Goal: Communication & Community: Share content

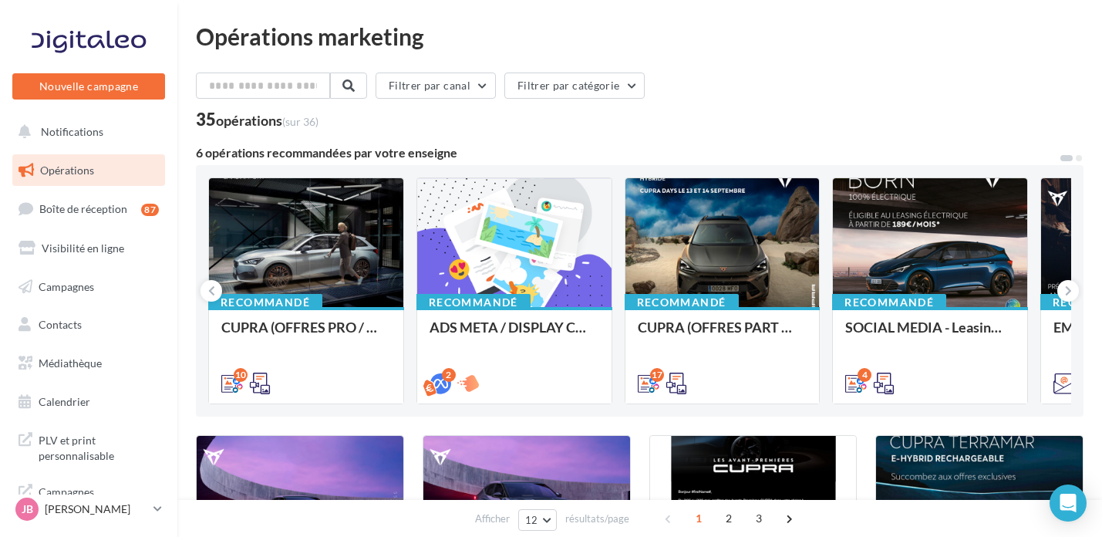
scroll to position [645, 0]
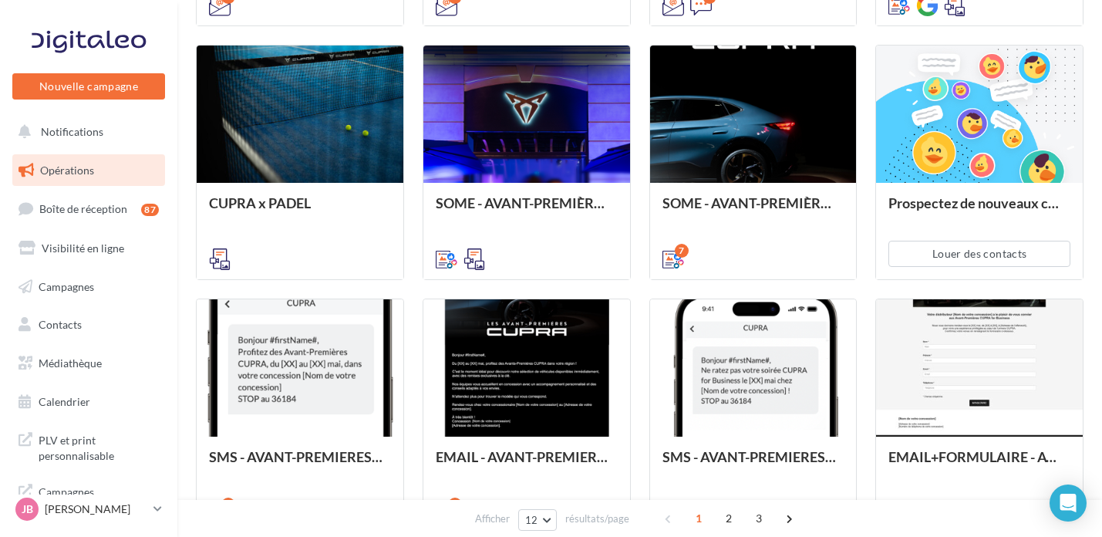
click at [210, 518] on div "Afficher 12 12 24 48 96 résultats/page 1 2 3" at bounding box center [639, 518] width 924 height 37
click at [91, 411] on link "Calendrier" at bounding box center [88, 402] width 159 height 32
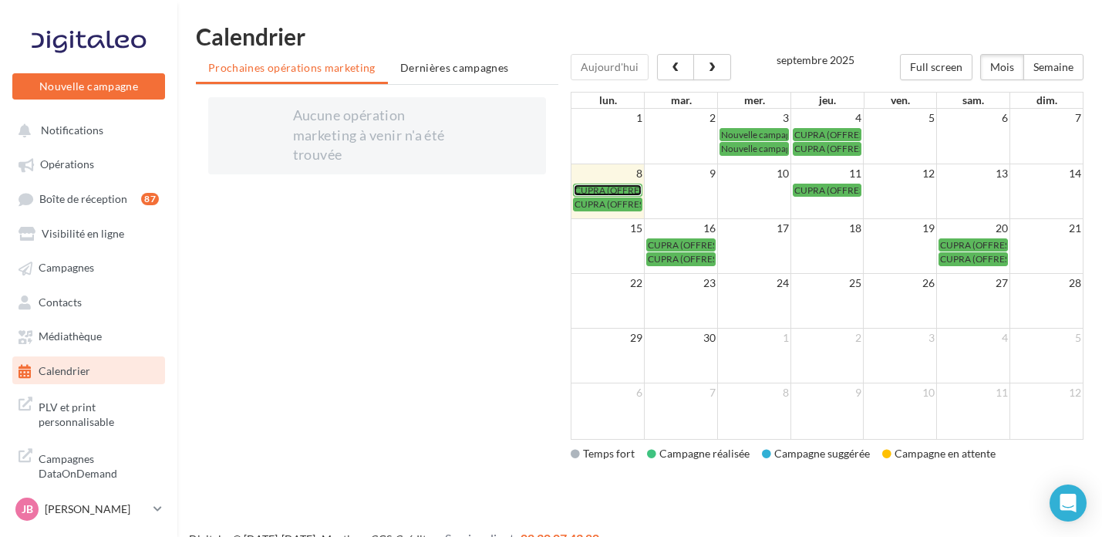
click at [605, 189] on span "CUPRA (OFFRES PART + CUPRA DAYS / SEPT) - SOCIAL MEDIA" at bounding box center [702, 190] width 256 height 12
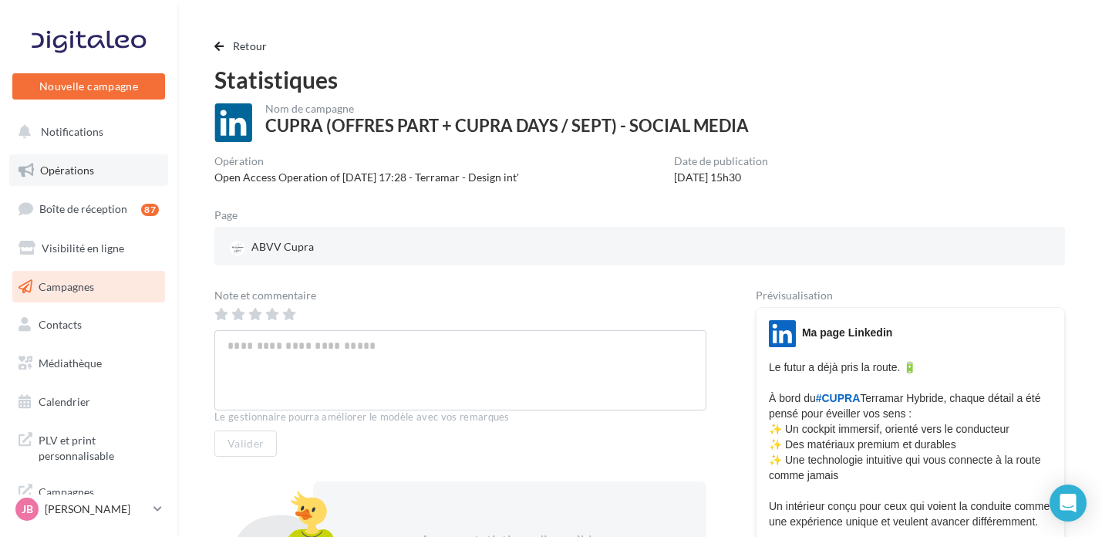
click at [66, 164] on span "Opérations" at bounding box center [67, 169] width 54 height 13
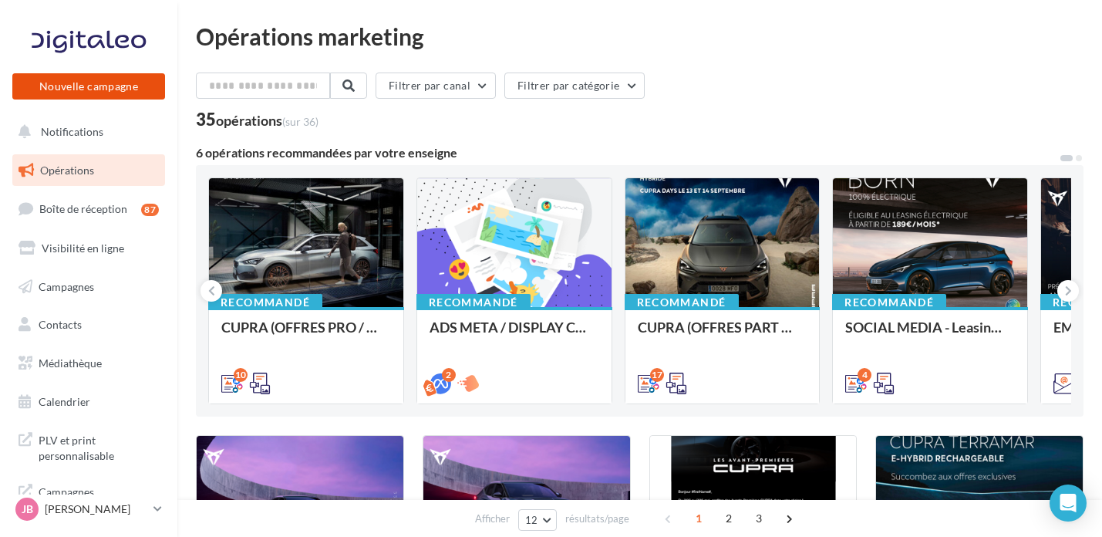
click at [135, 86] on button "Nouvelle campagne" at bounding box center [88, 86] width 153 height 26
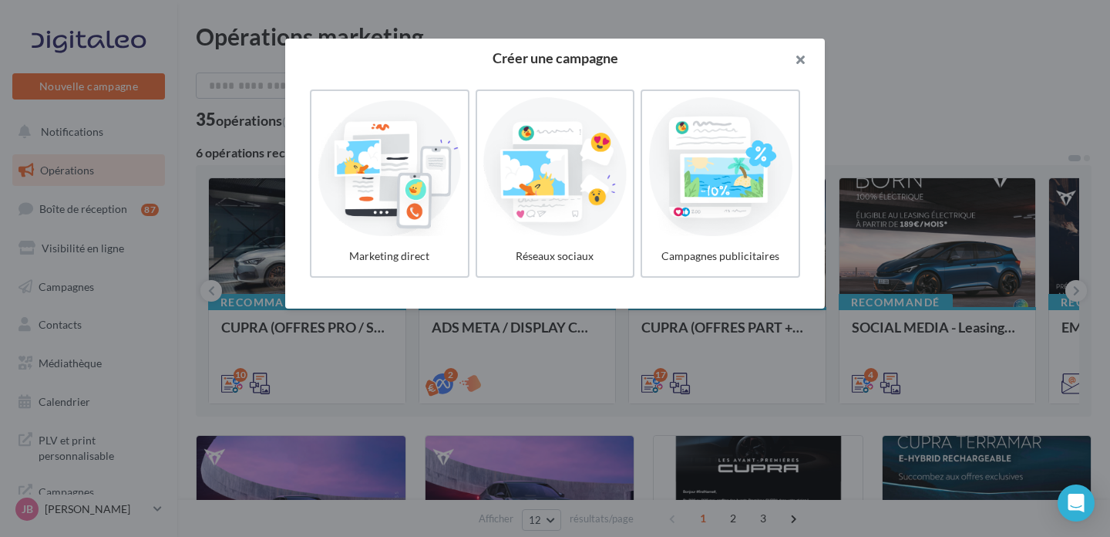
click at [794, 54] on button "button" at bounding box center [794, 62] width 62 height 46
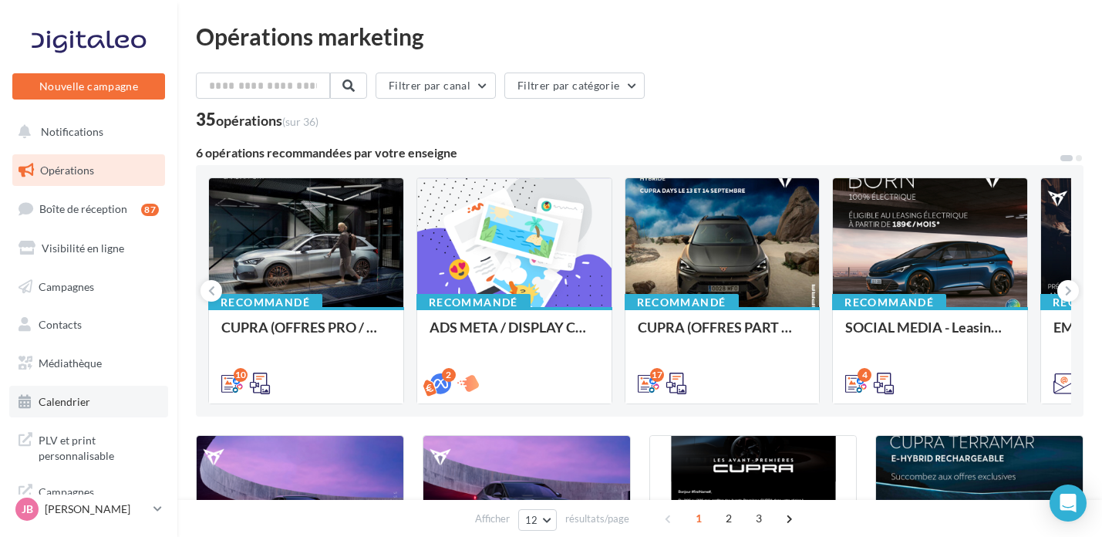
click at [116, 400] on link "Calendrier" at bounding box center [88, 402] width 159 height 32
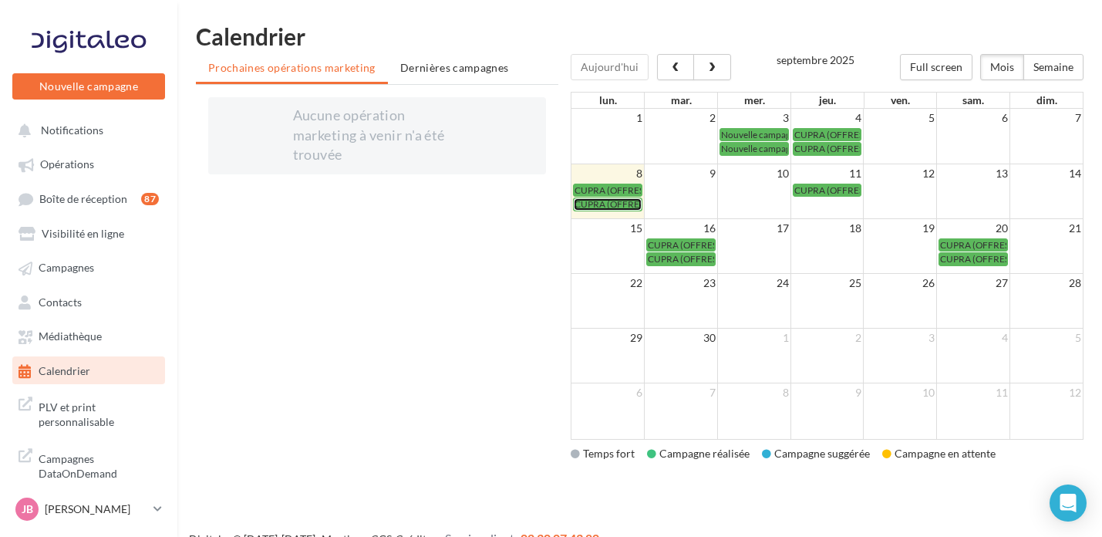
click at [623, 206] on span "CUPRA (OFFRES PART + CUPRA DAYS / SEPT) - SOCIAL MEDIA" at bounding box center [702, 204] width 256 height 12
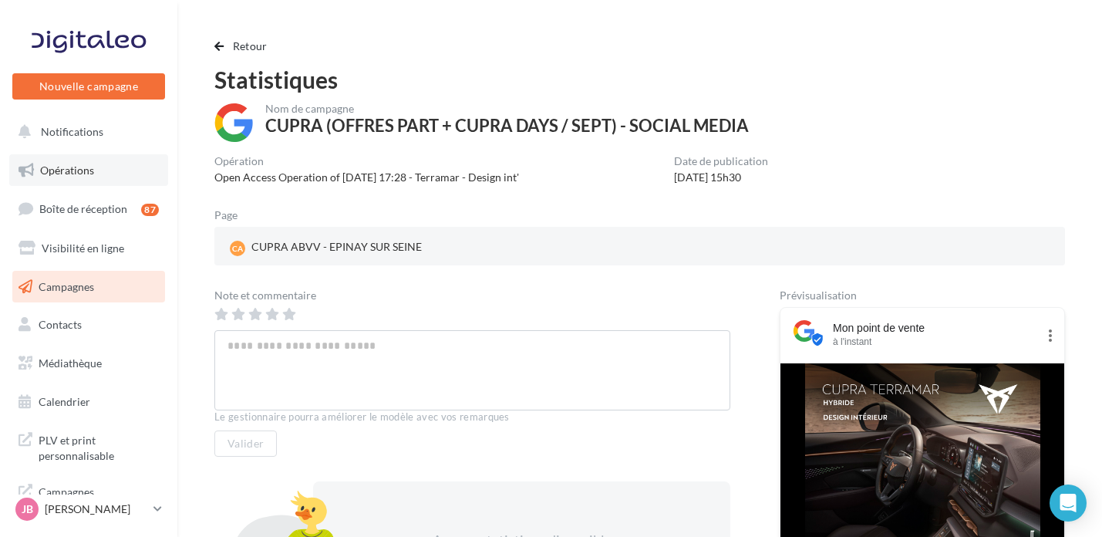
click at [106, 164] on link "Opérations" at bounding box center [88, 170] width 159 height 32
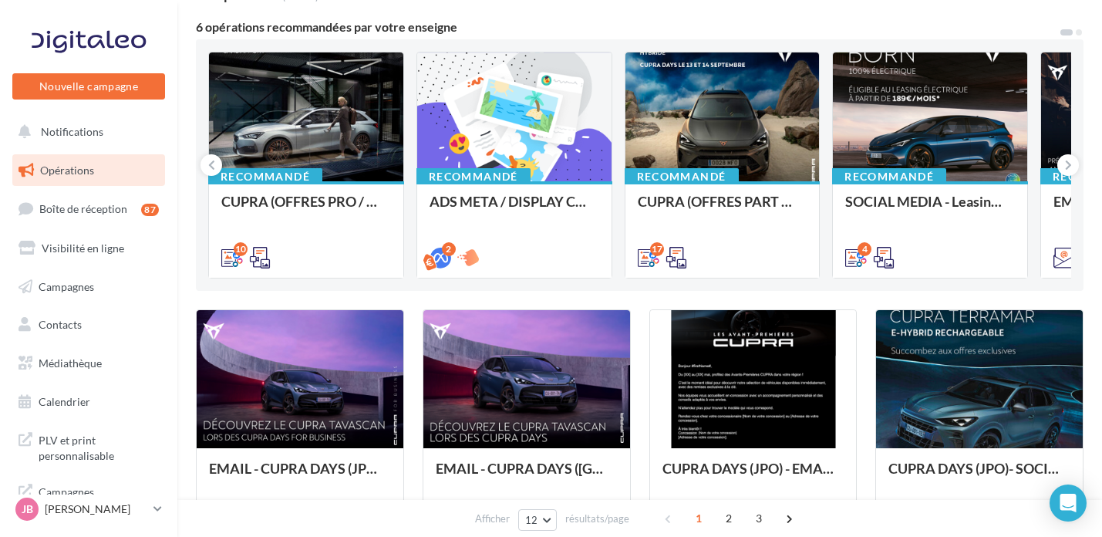
click at [79, 305] on ul "Opérations Boîte de réception 87 Visibilité en ligne Campagnes Contacts Mes cib…" at bounding box center [88, 286] width 165 height 276
click at [86, 295] on link "Campagnes" at bounding box center [88, 287] width 159 height 32
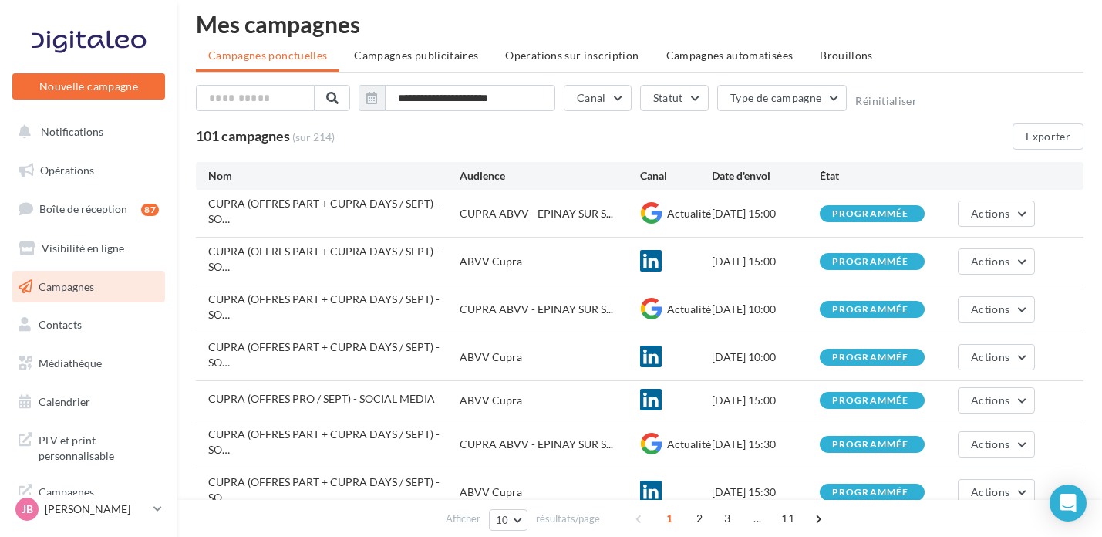
scroll to position [25, 0]
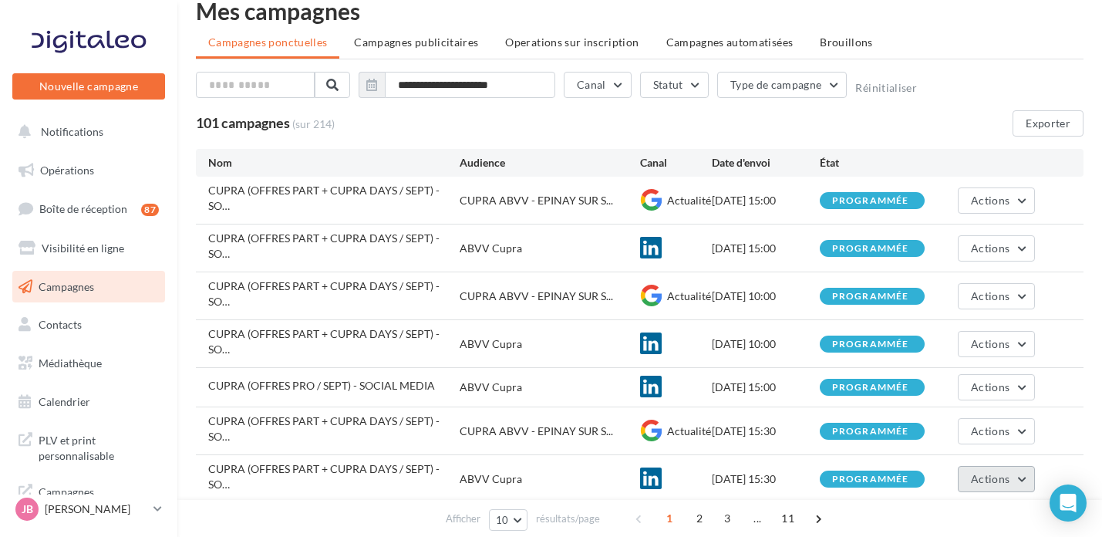
click at [977, 472] on span "Actions" at bounding box center [990, 478] width 39 height 13
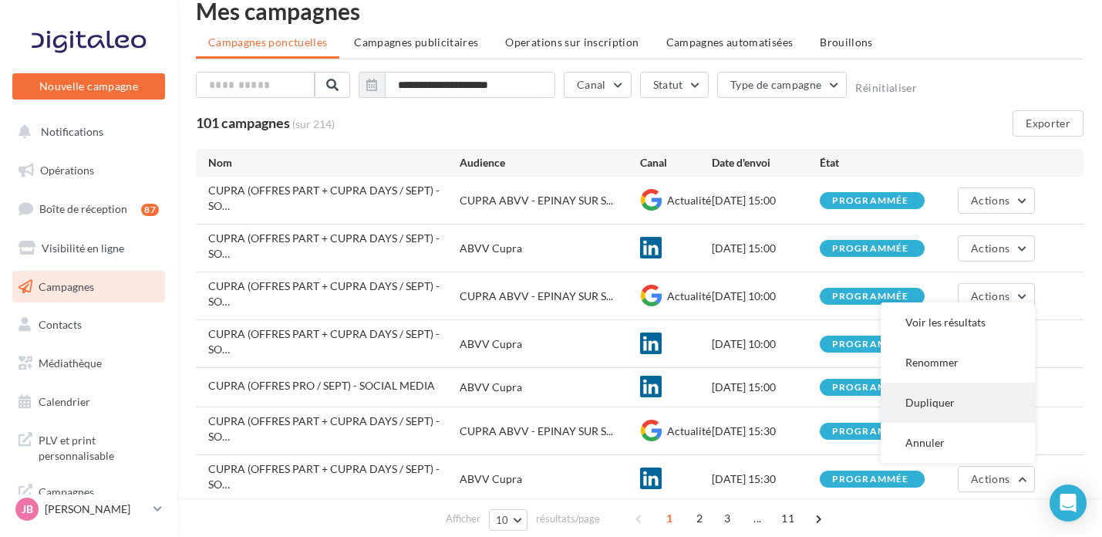
click at [943, 382] on button "Dupliquer" at bounding box center [958, 402] width 154 height 40
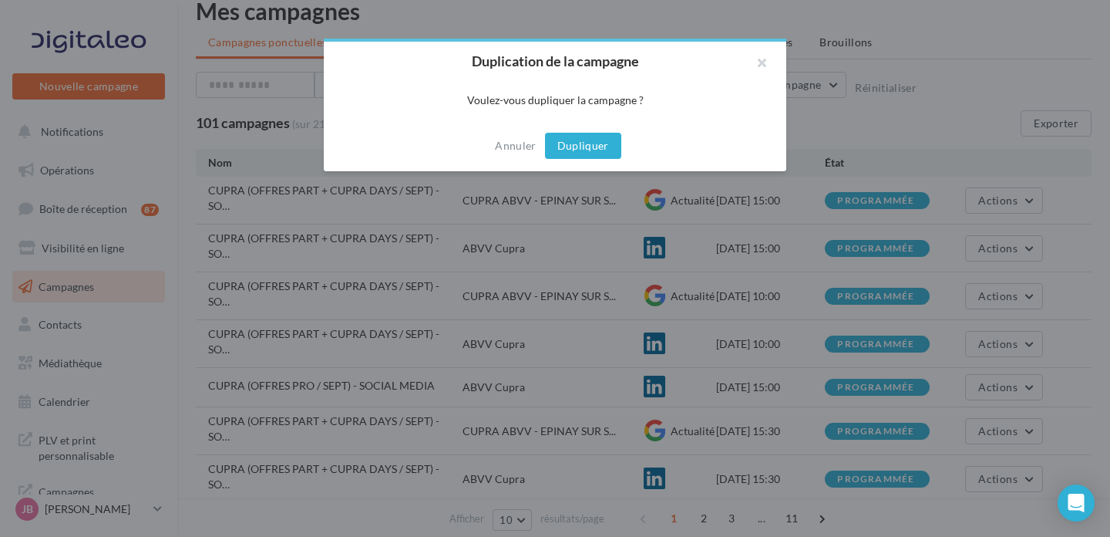
click at [566, 142] on button "Dupliquer" at bounding box center [583, 146] width 76 height 26
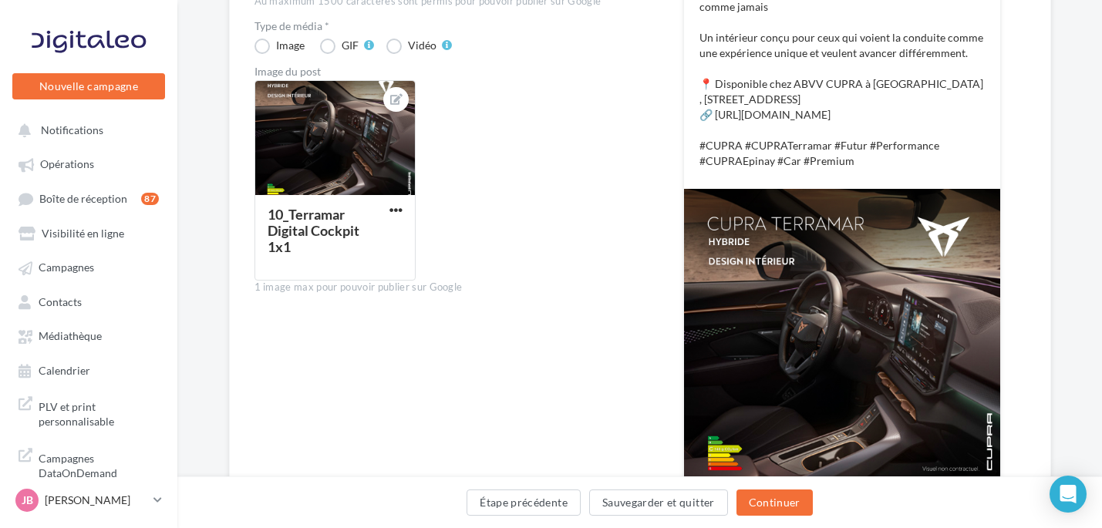
scroll to position [529, 0]
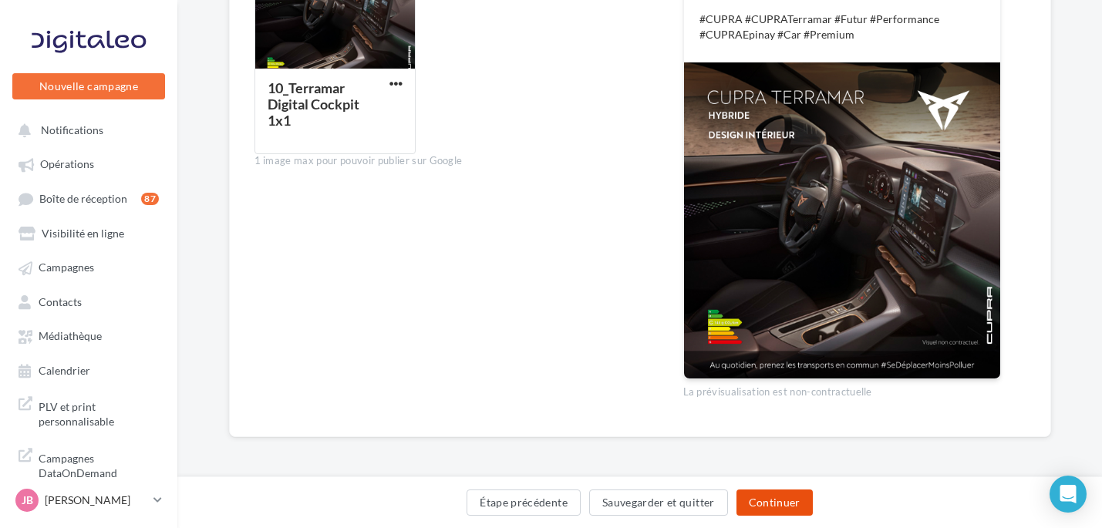
click at [747, 491] on button "Continuer" at bounding box center [774, 503] width 76 height 26
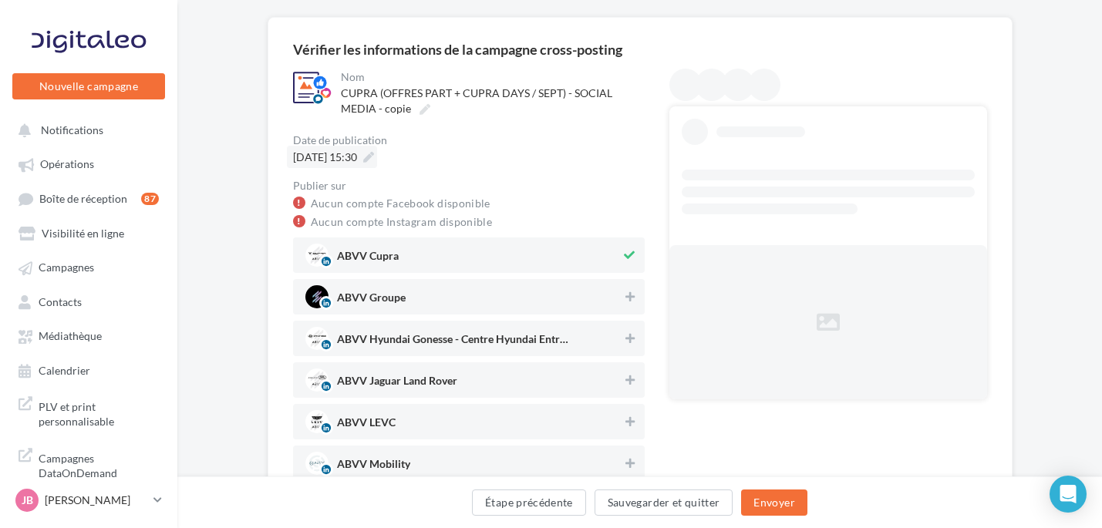
click at [357, 162] on span "08/09/2025 à 15:30" at bounding box center [325, 156] width 64 height 13
type input "**********"
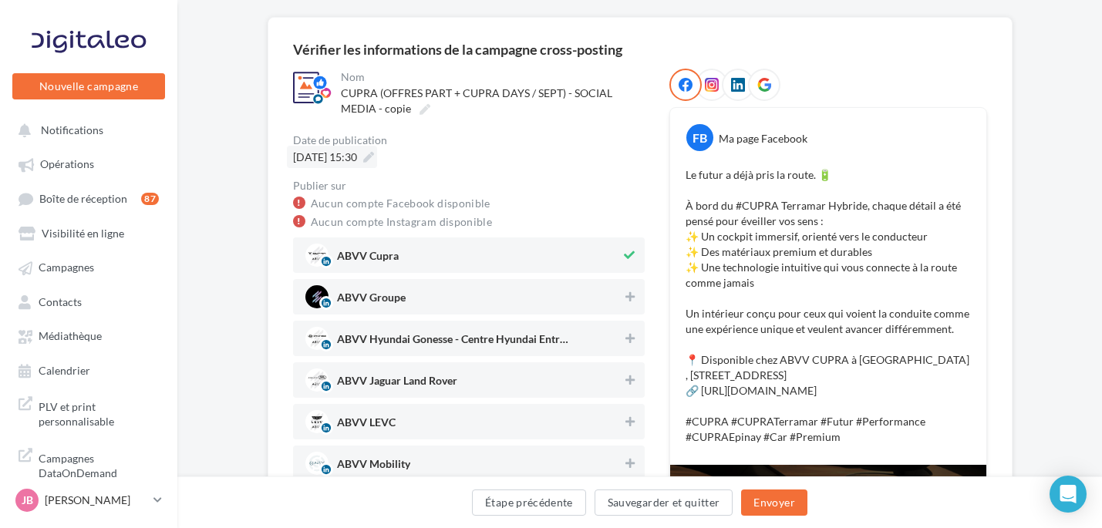
click at [377, 164] on div "08/09/2025 à 15:30" at bounding box center [332, 157] width 90 height 22
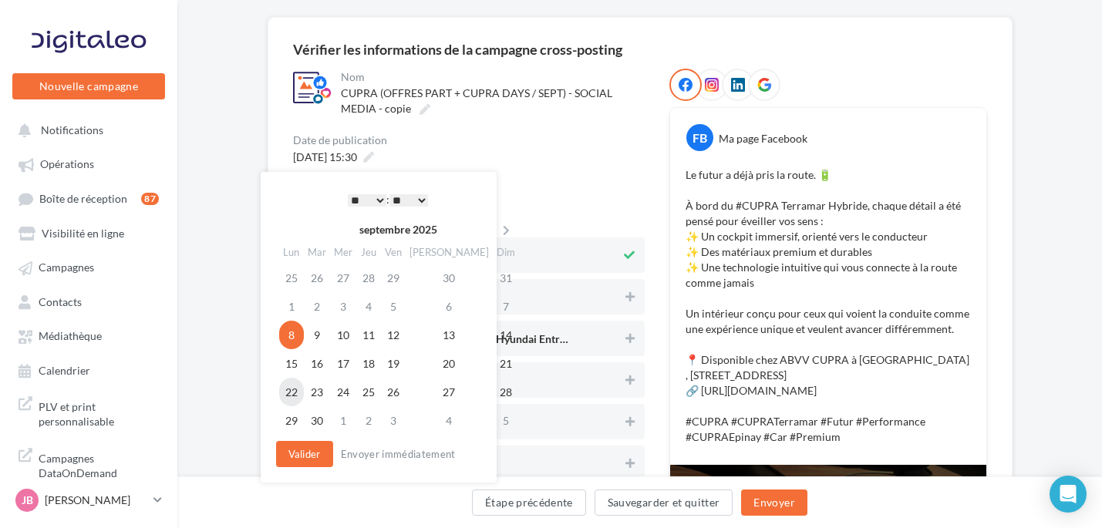
click at [288, 390] on td "22" at bounding box center [291, 392] width 25 height 29
click at [305, 454] on button "Valider" at bounding box center [304, 454] width 57 height 26
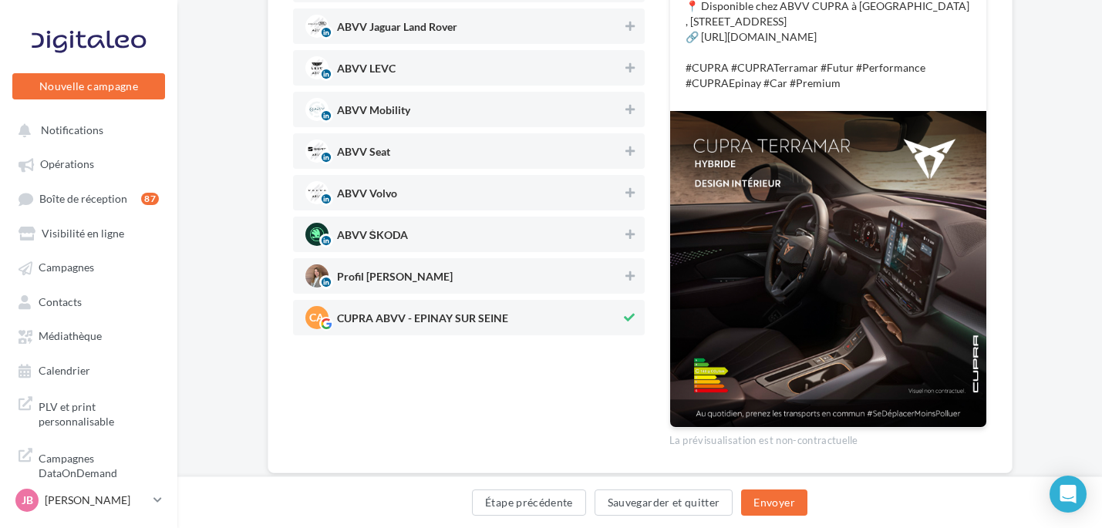
scroll to position [503, 0]
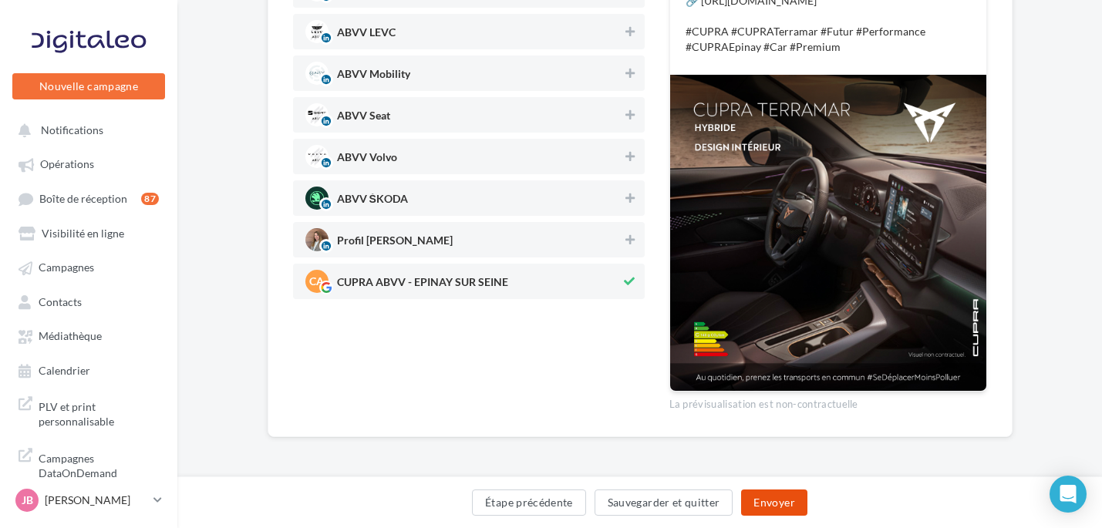
click at [756, 503] on button "Envoyer" at bounding box center [774, 503] width 66 height 26
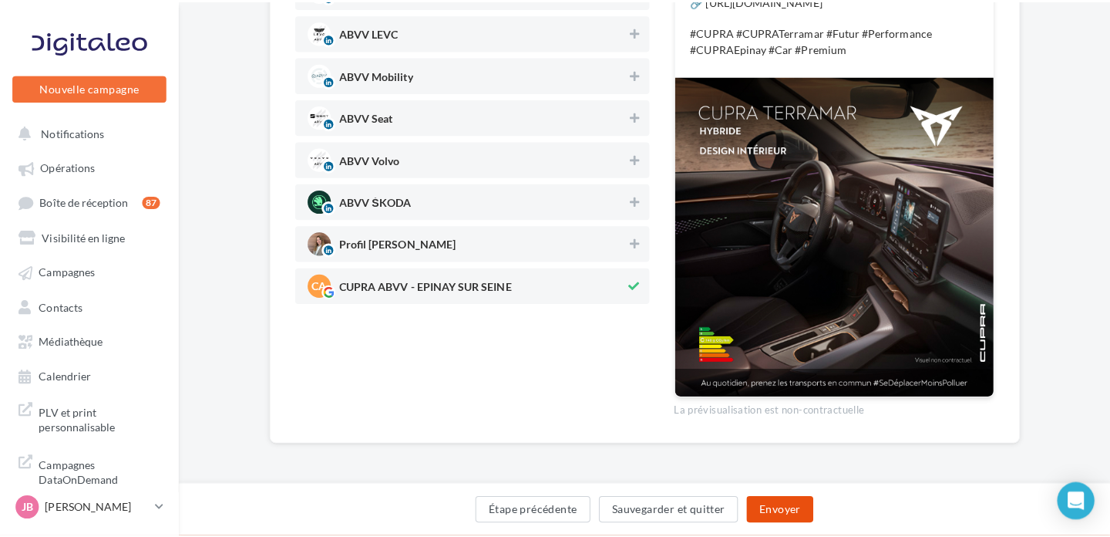
scroll to position [494, 0]
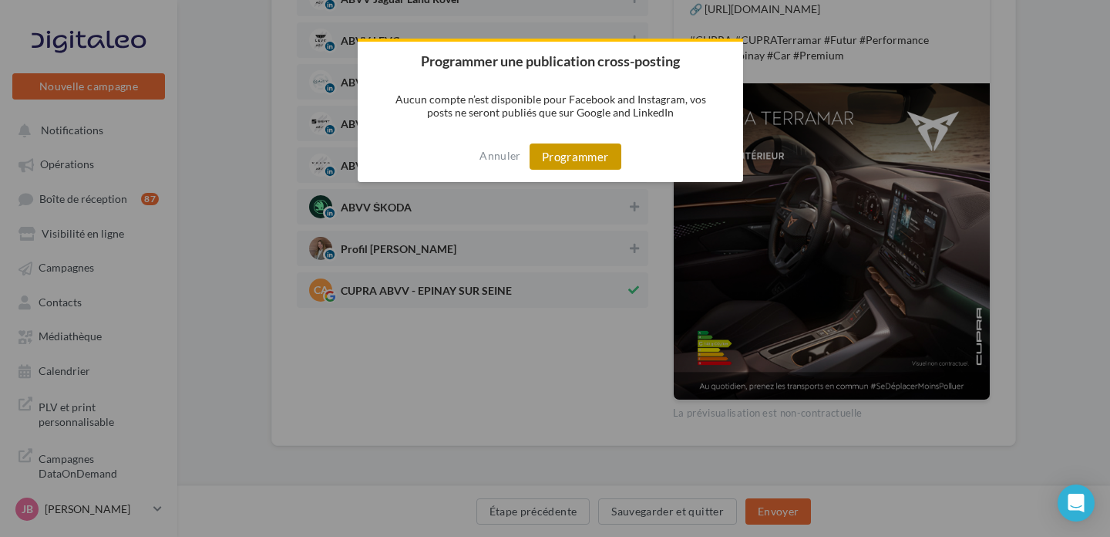
click at [584, 157] on button "Programmer" at bounding box center [576, 156] width 92 height 26
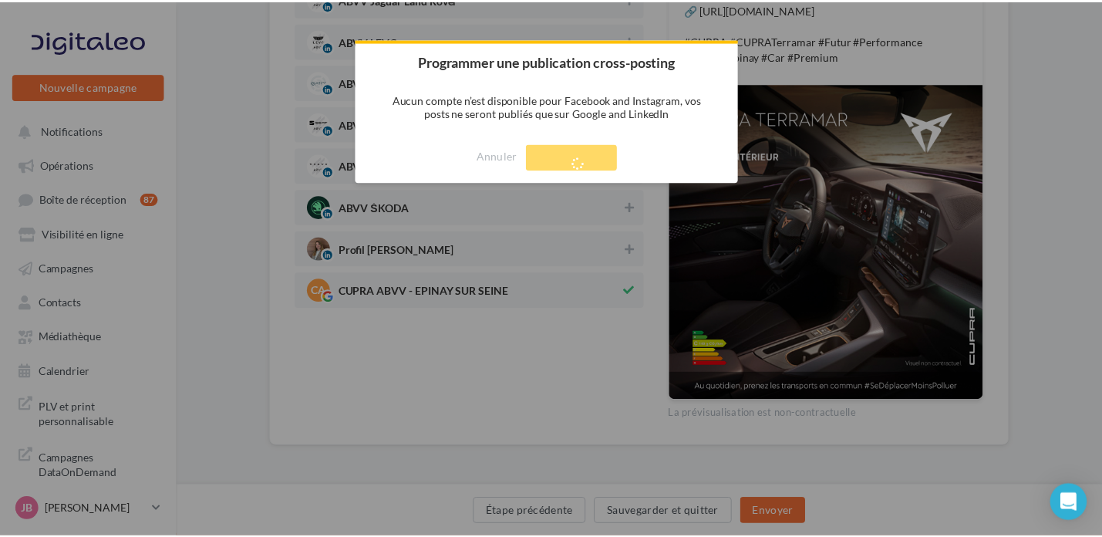
scroll to position [25, 0]
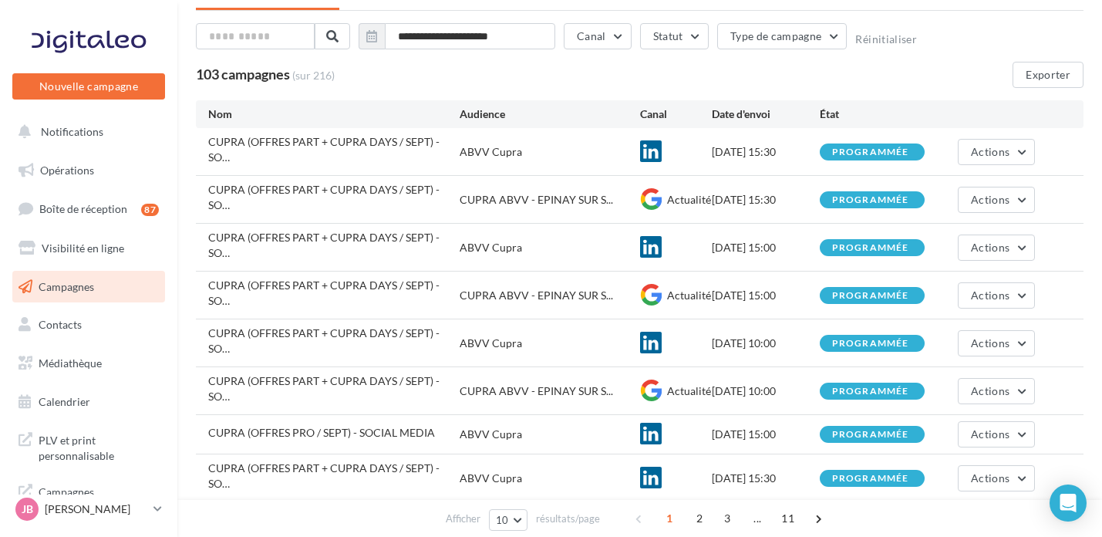
scroll to position [94, 0]
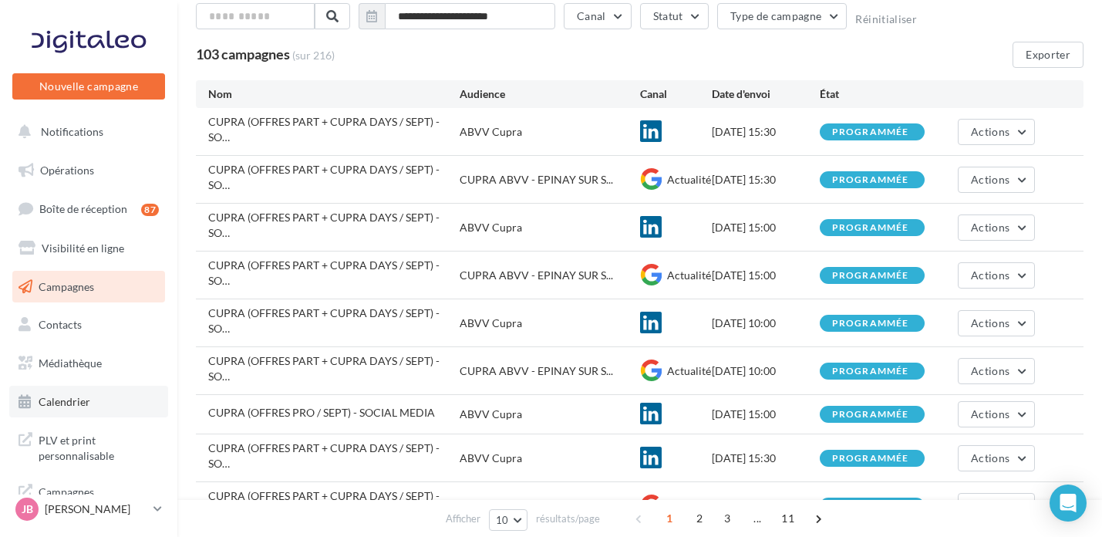
click at [83, 411] on link "Calendrier" at bounding box center [88, 402] width 159 height 32
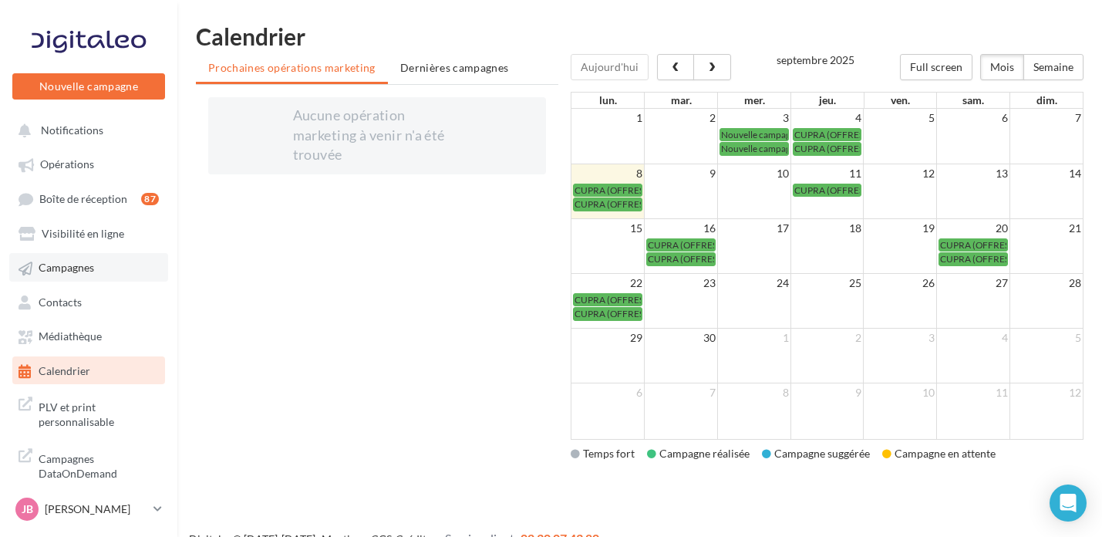
click at [86, 267] on span "Campagnes" at bounding box center [67, 267] width 56 height 13
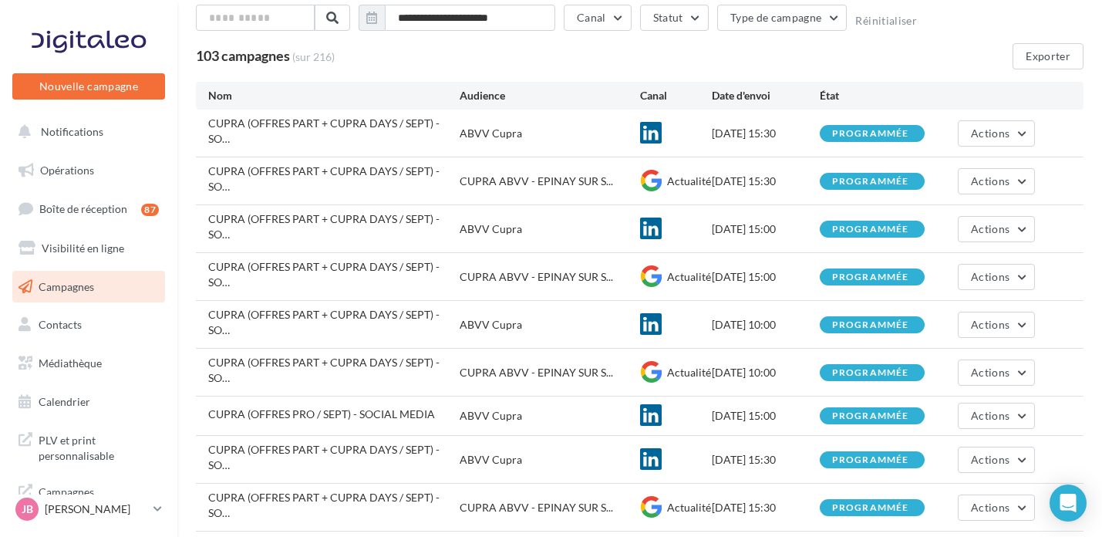
scroll to position [167, 0]
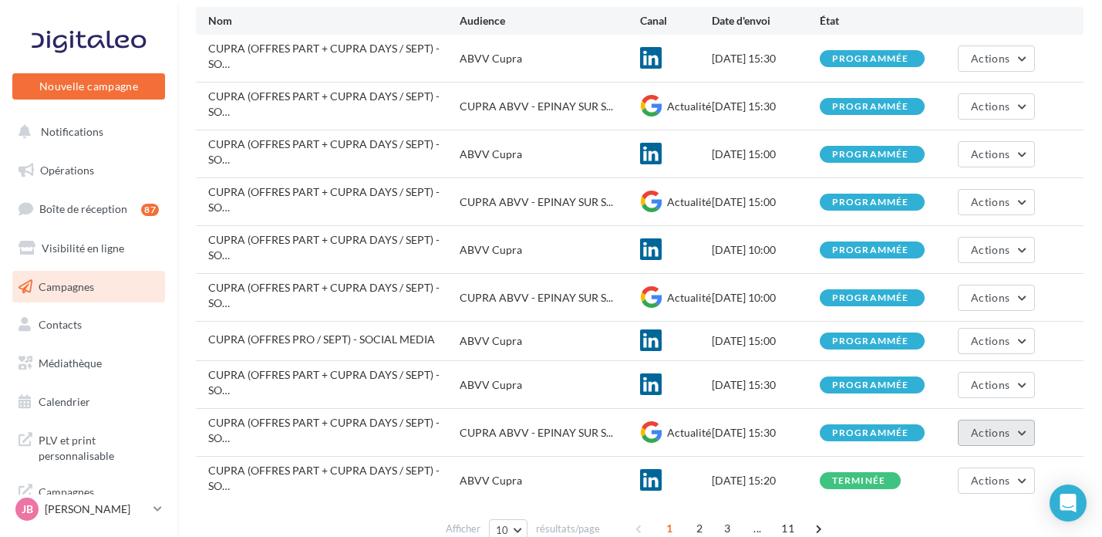
click at [973, 419] on button "Actions" at bounding box center [996, 432] width 77 height 26
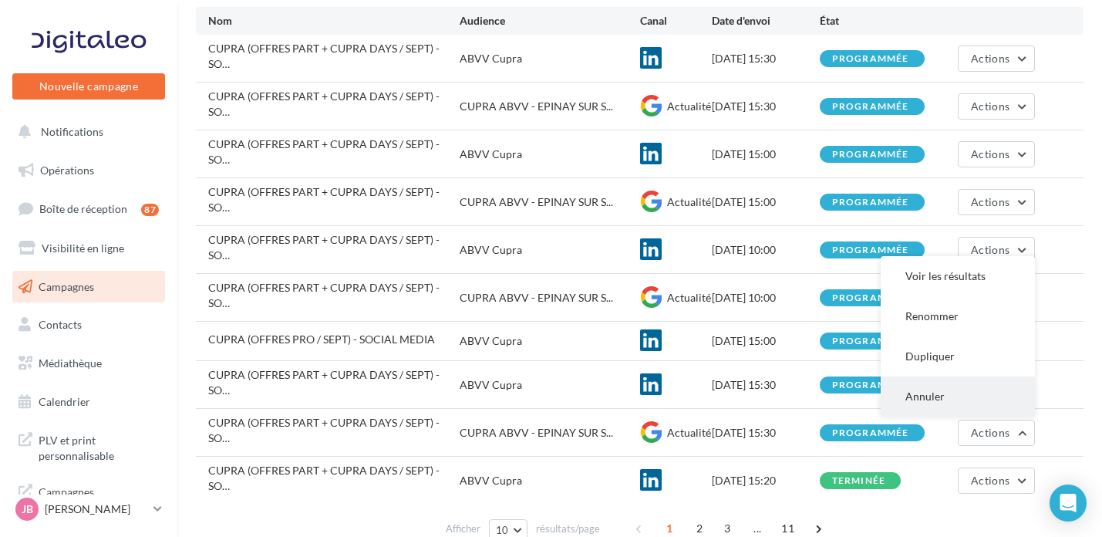
click at [952, 376] on button "Annuler" at bounding box center [958, 396] width 154 height 40
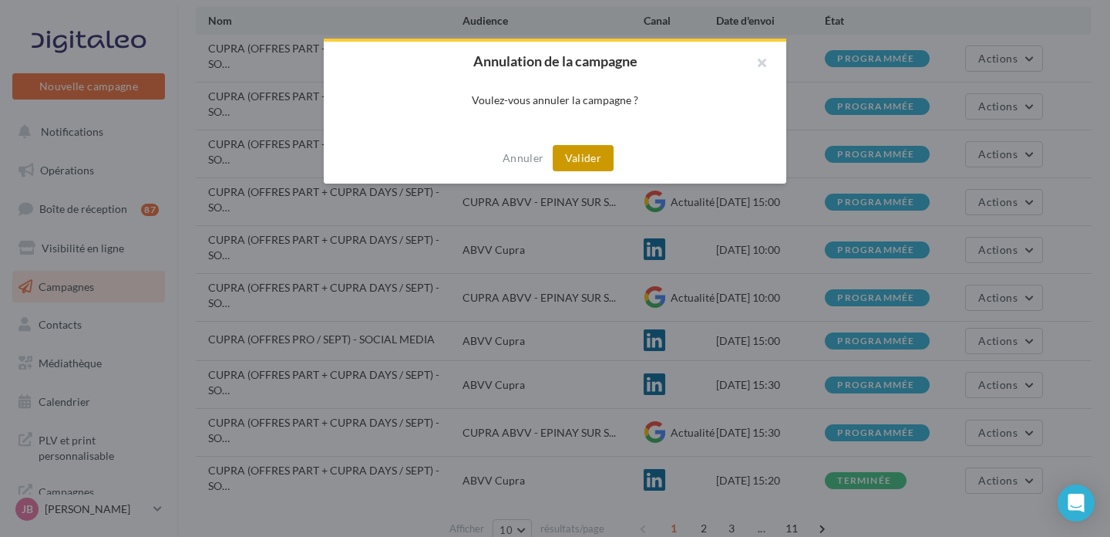
click at [588, 163] on button "Valider" at bounding box center [583, 158] width 61 height 26
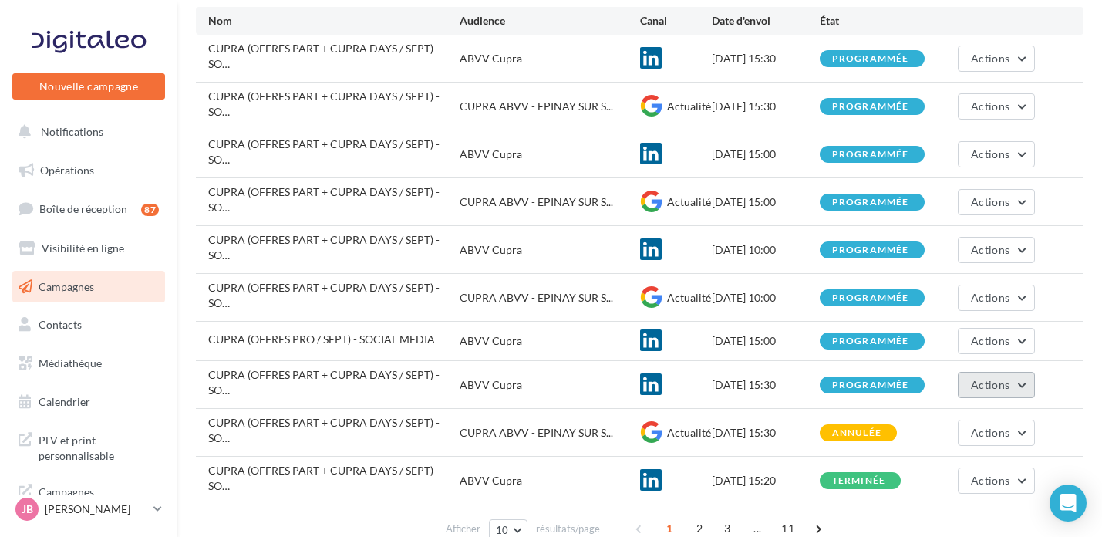
click at [1010, 372] on button "Actions" at bounding box center [996, 385] width 77 height 26
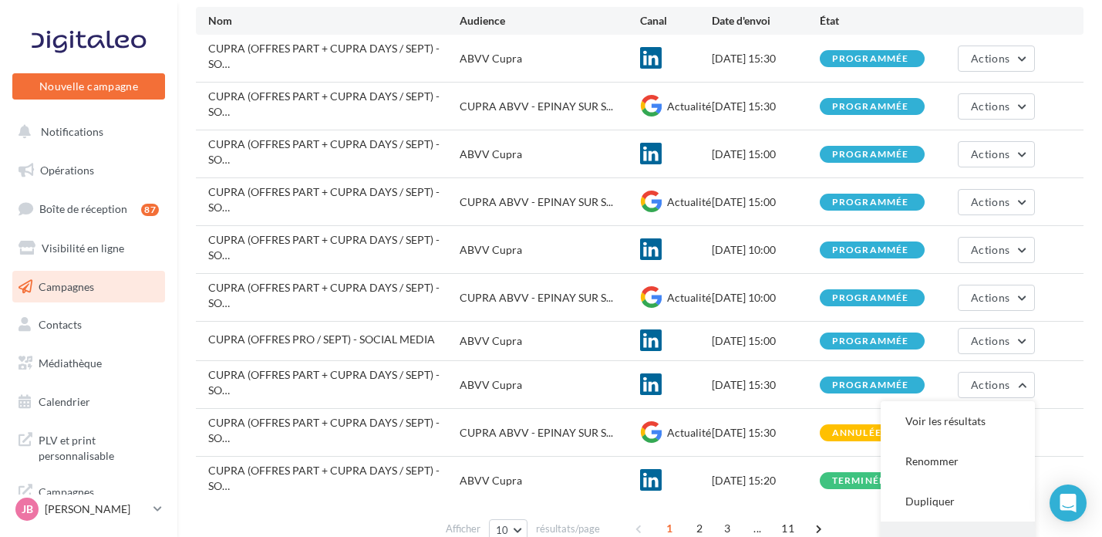
click at [911, 521] on button "Annuler" at bounding box center [958, 541] width 154 height 40
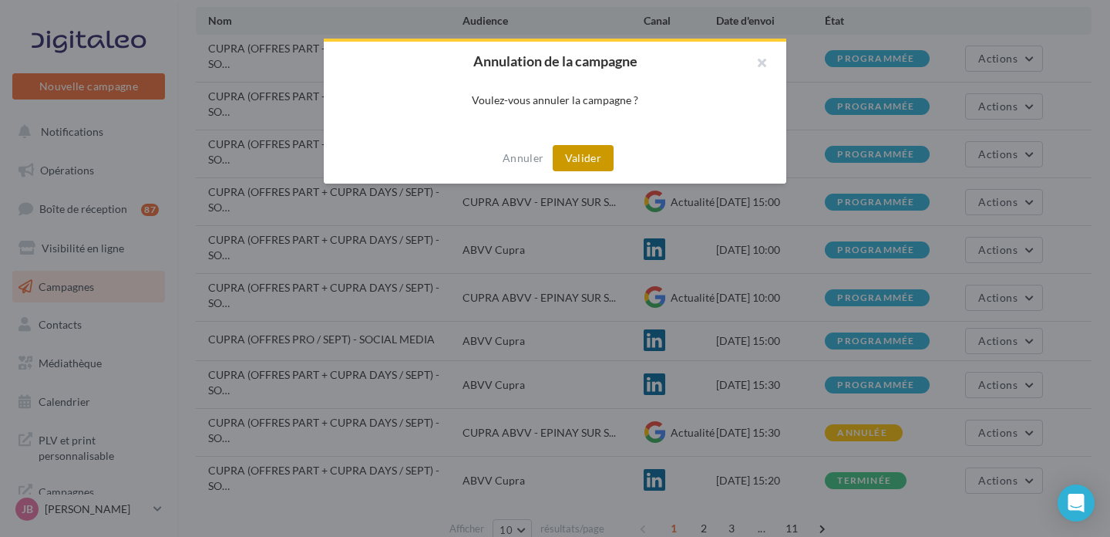
click at [589, 163] on button "Valider" at bounding box center [583, 158] width 61 height 26
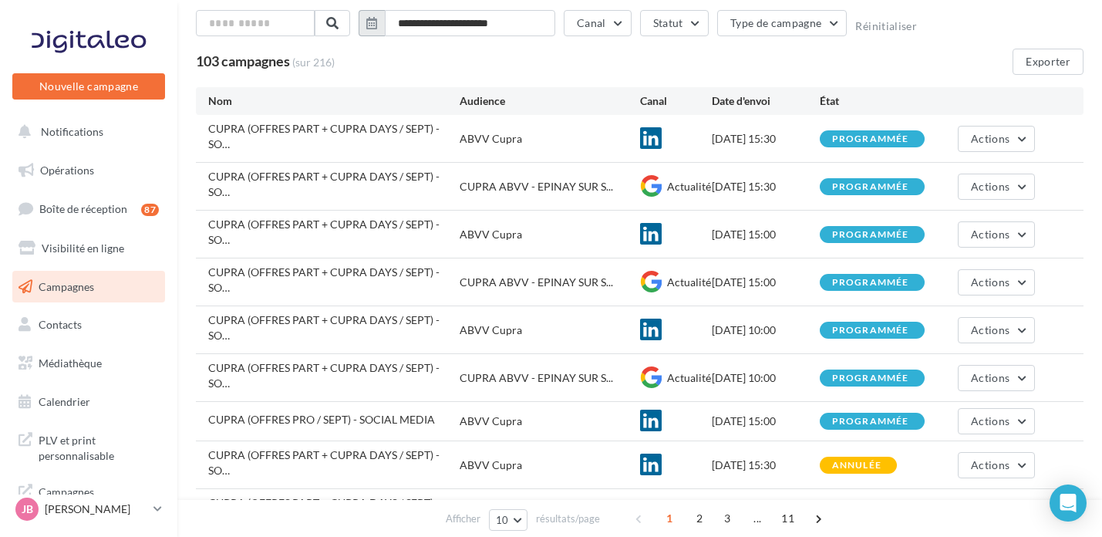
scroll to position [0, 0]
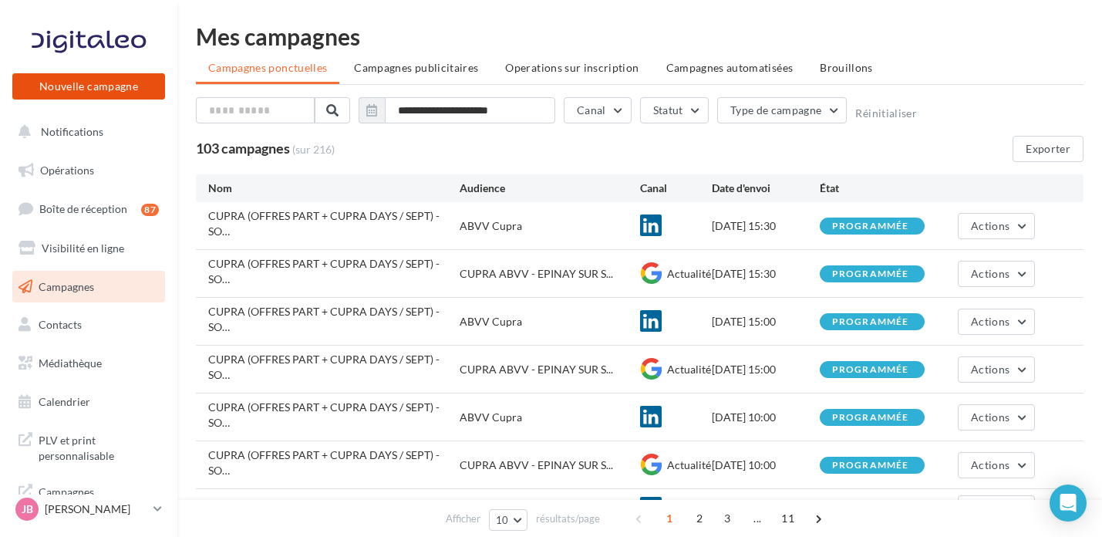
click at [144, 74] on button "Nouvelle campagne" at bounding box center [88, 86] width 153 height 26
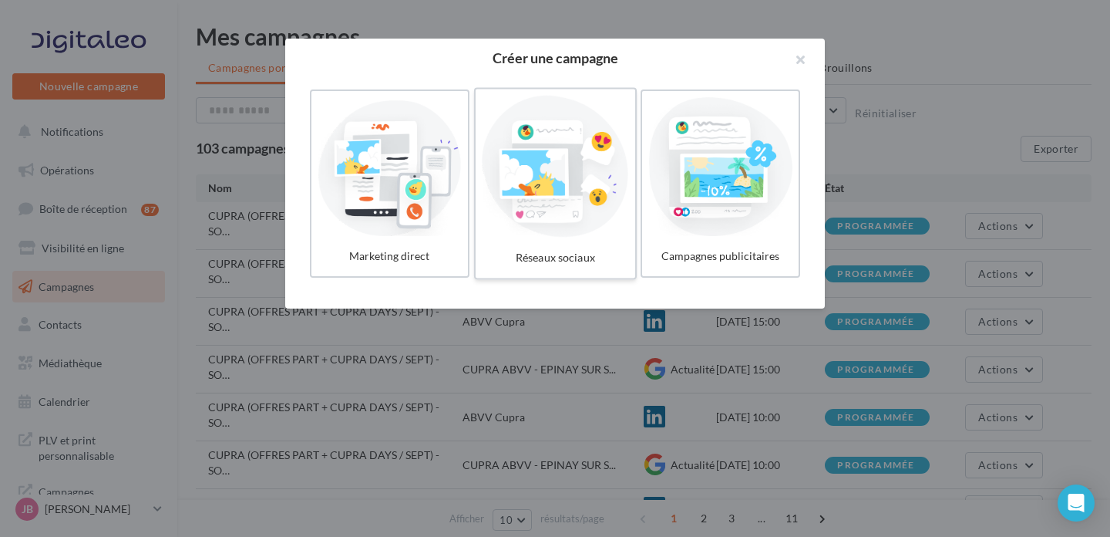
click at [535, 158] on div at bounding box center [555, 167] width 146 height 142
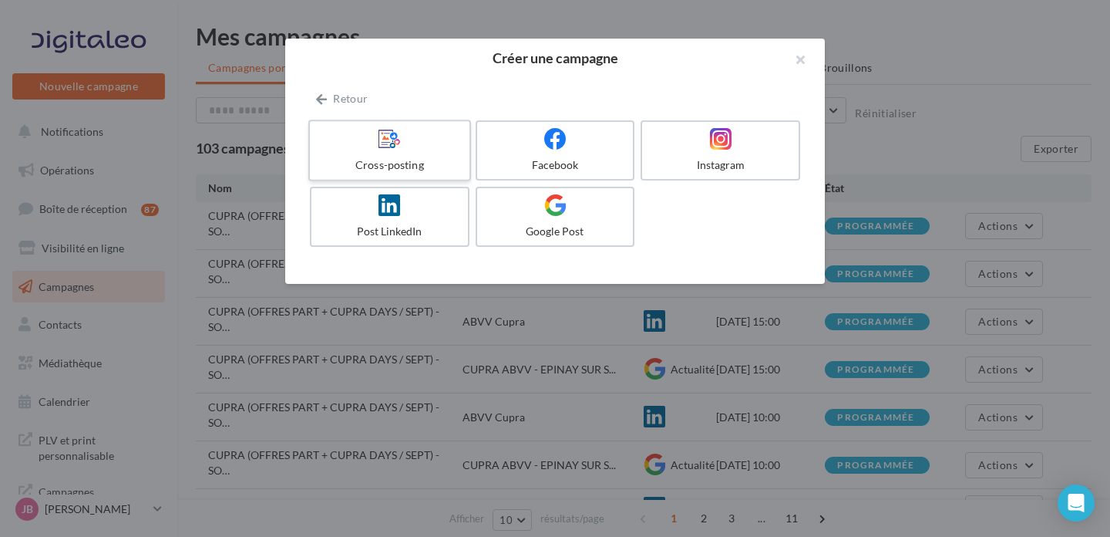
click at [388, 143] on icon at bounding box center [390, 138] width 22 height 22
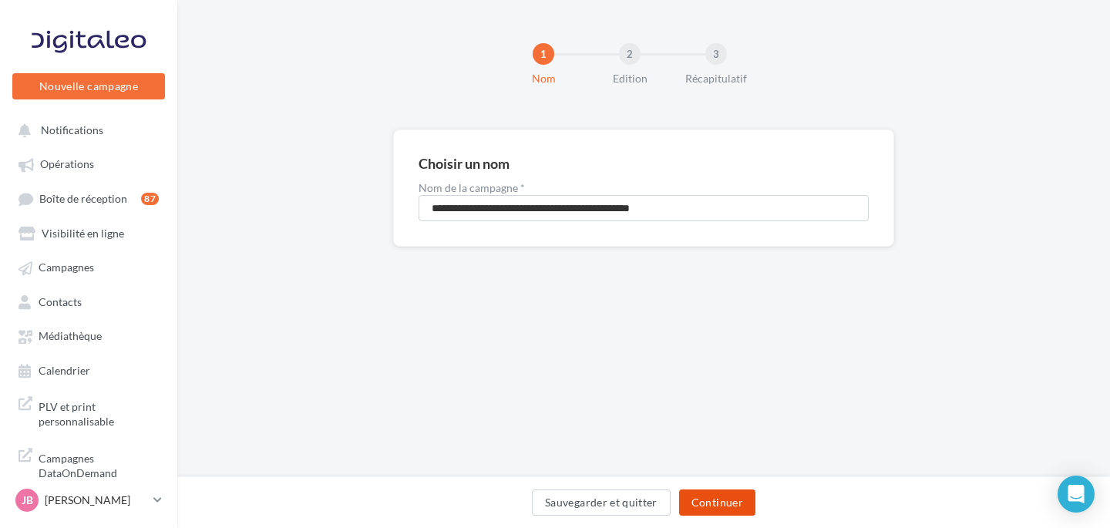
click at [730, 492] on button "Continuer" at bounding box center [717, 503] width 76 height 26
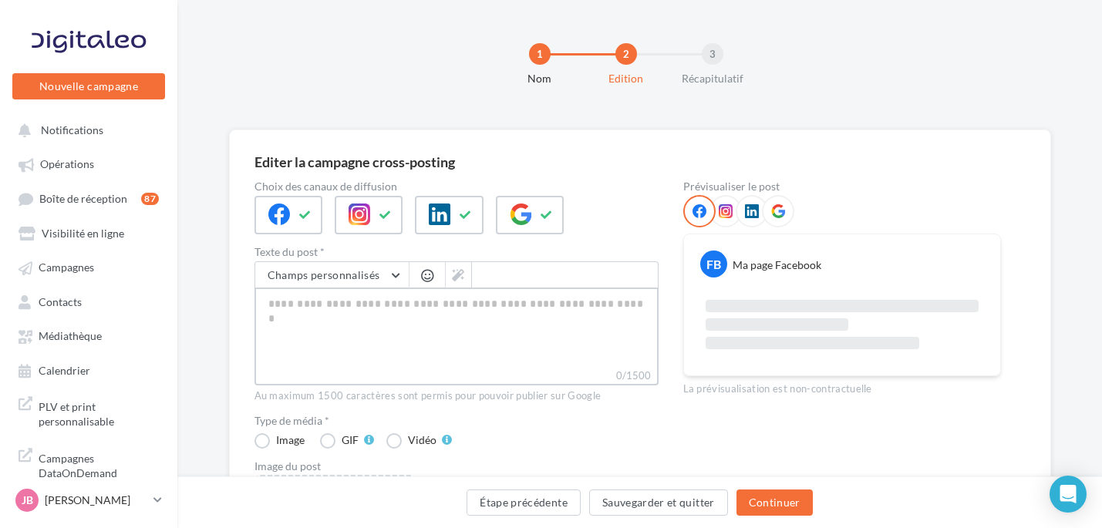
click at [361, 307] on textarea "0/1500" at bounding box center [456, 328] width 404 height 80
click at [490, 339] on textarea "0/1500" at bounding box center [456, 328] width 404 height 80
paste textarea "**********"
type textarea "**********"
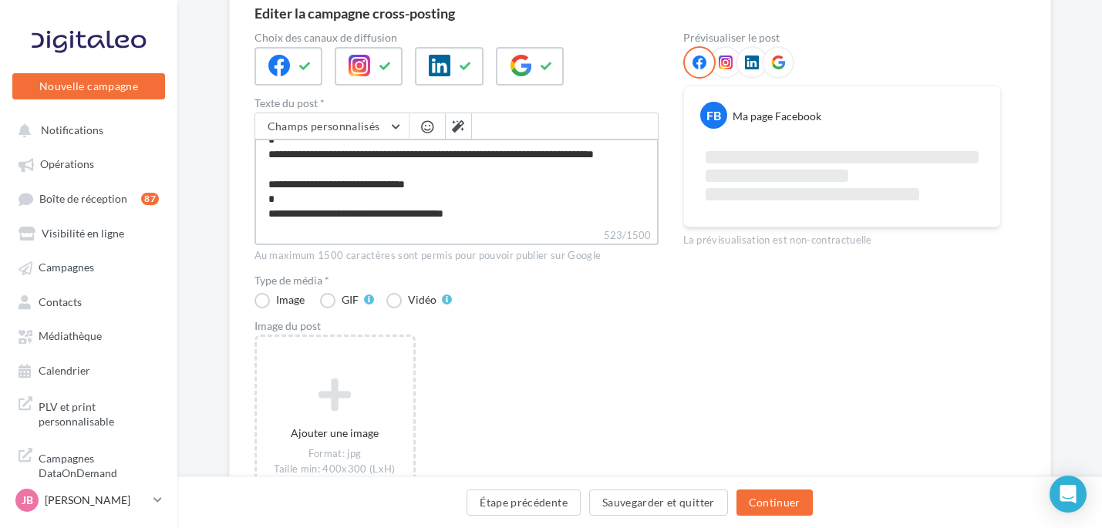
scroll to position [302, 0]
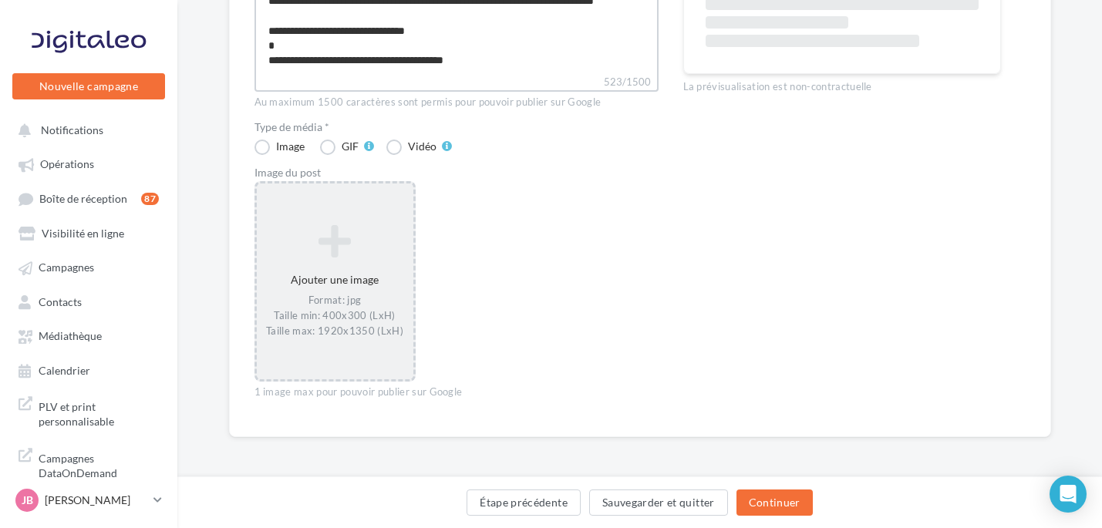
type textarea "**********"
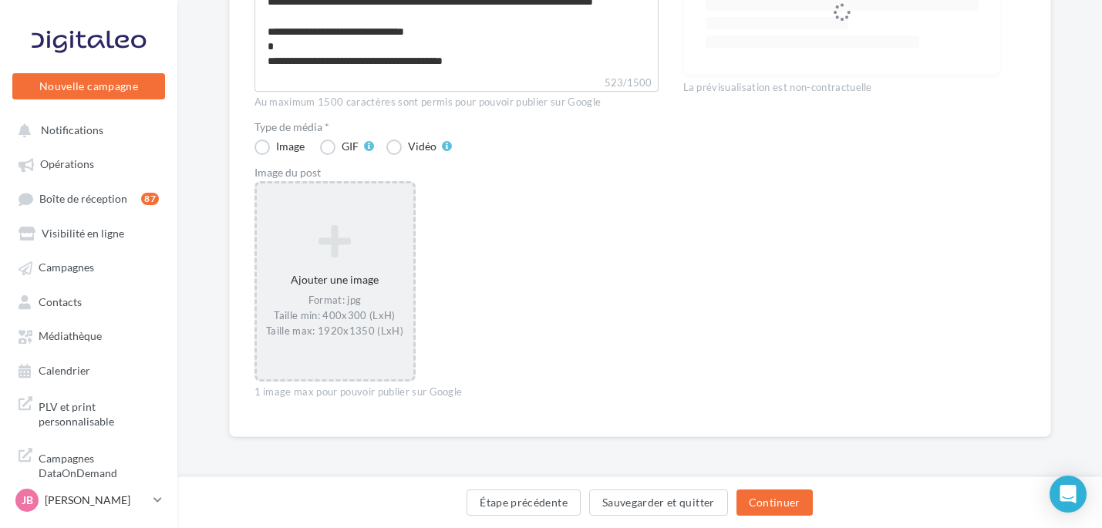
click at [349, 325] on div "Format: jpg Taille min: 400x300 (LxH) Taille max: 1920x1350 (LxH)" at bounding box center [335, 316] width 144 height 45
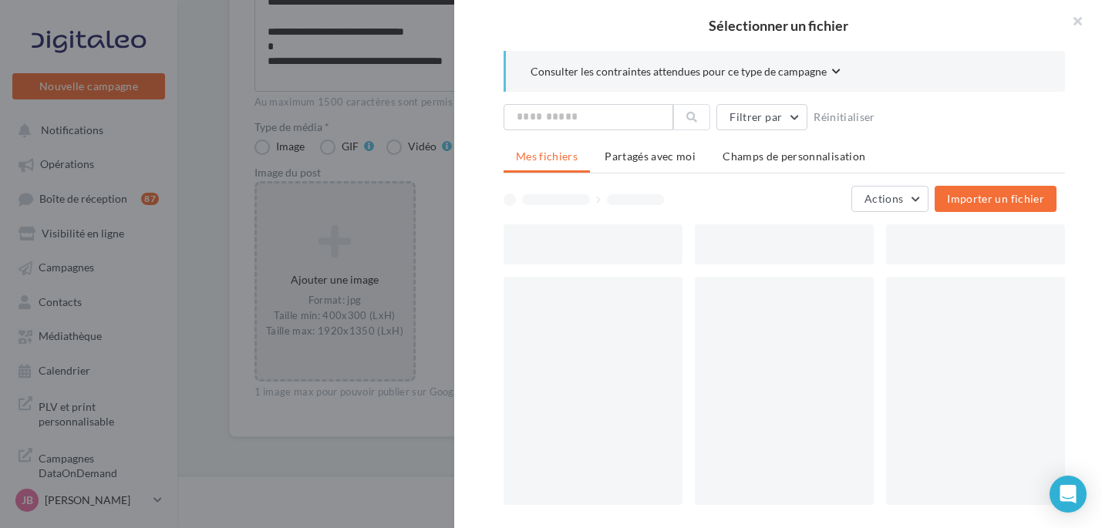
scroll to position [293, 0]
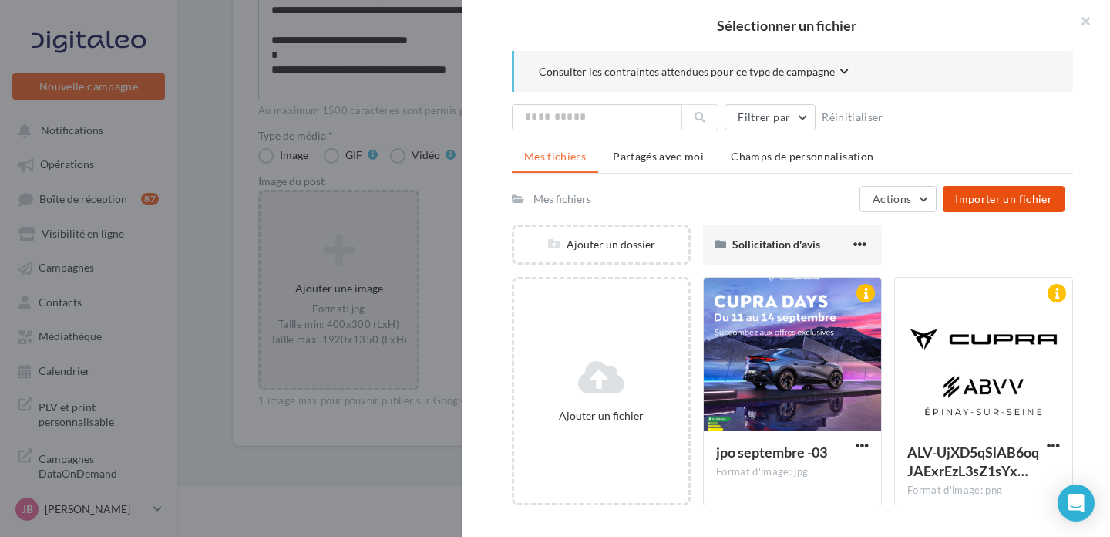
click at [1002, 204] on span "Importer un fichier" at bounding box center [1003, 198] width 97 height 13
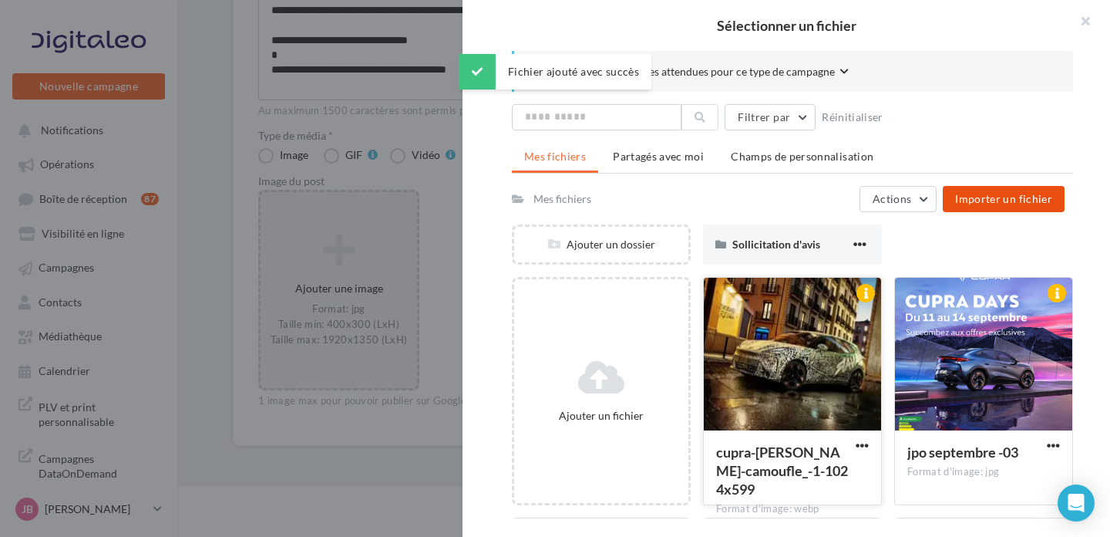
click at [820, 362] on div at bounding box center [792, 355] width 177 height 154
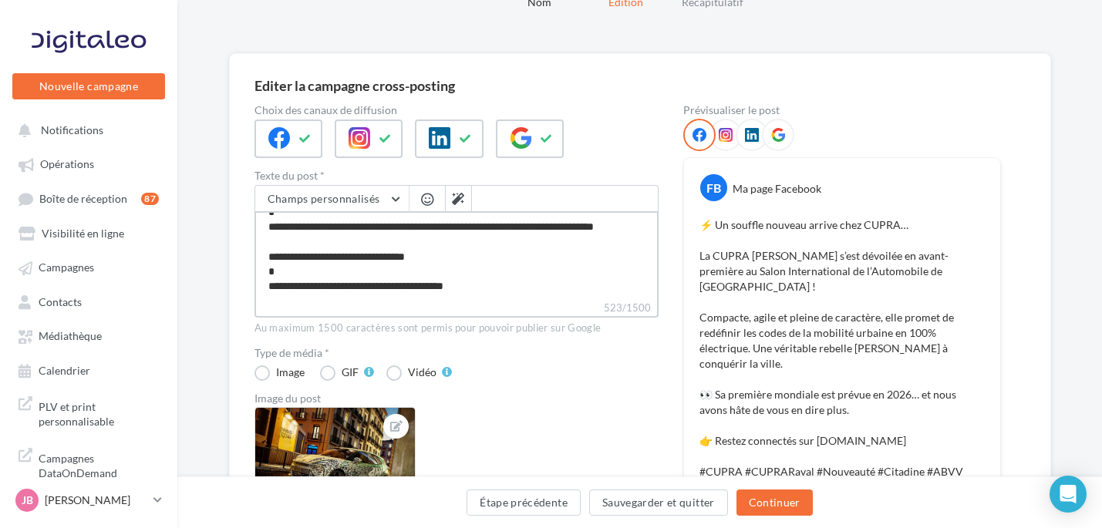
scroll to position [148, 0]
click at [564, 292] on textarea "**********" at bounding box center [456, 255] width 404 height 89
type textarea "**********"
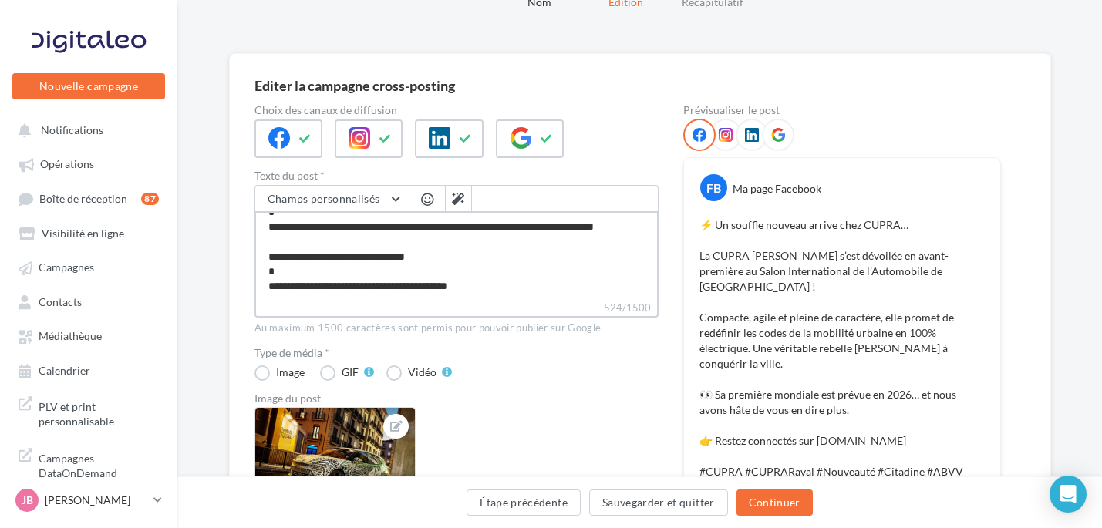
type textarea "**********"
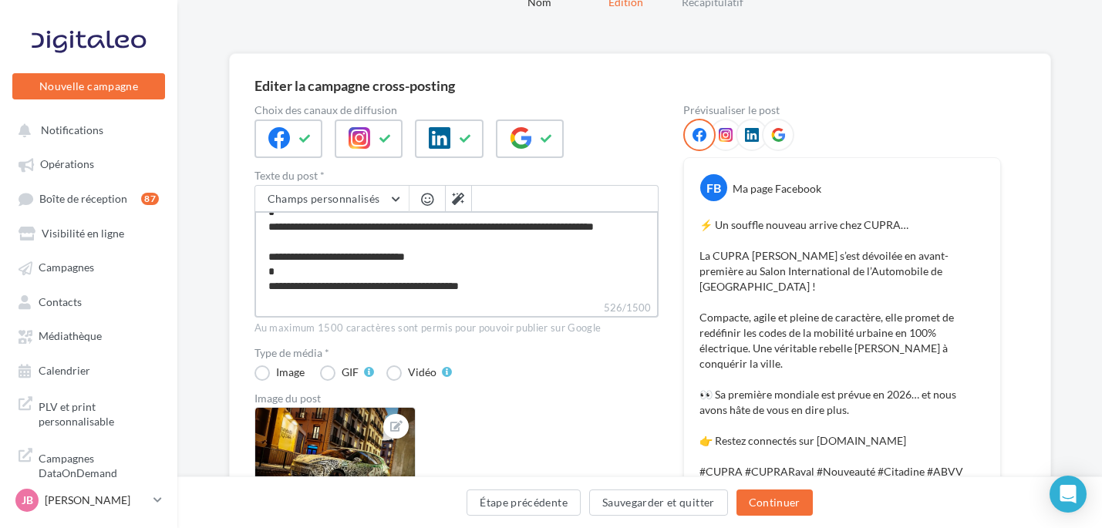
type textarea "**********"
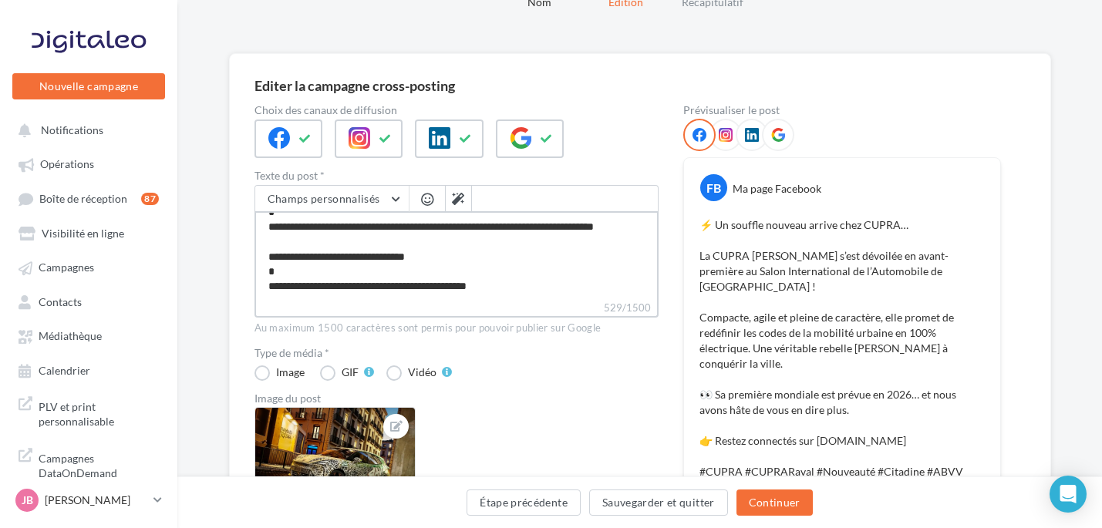
type textarea "**********"
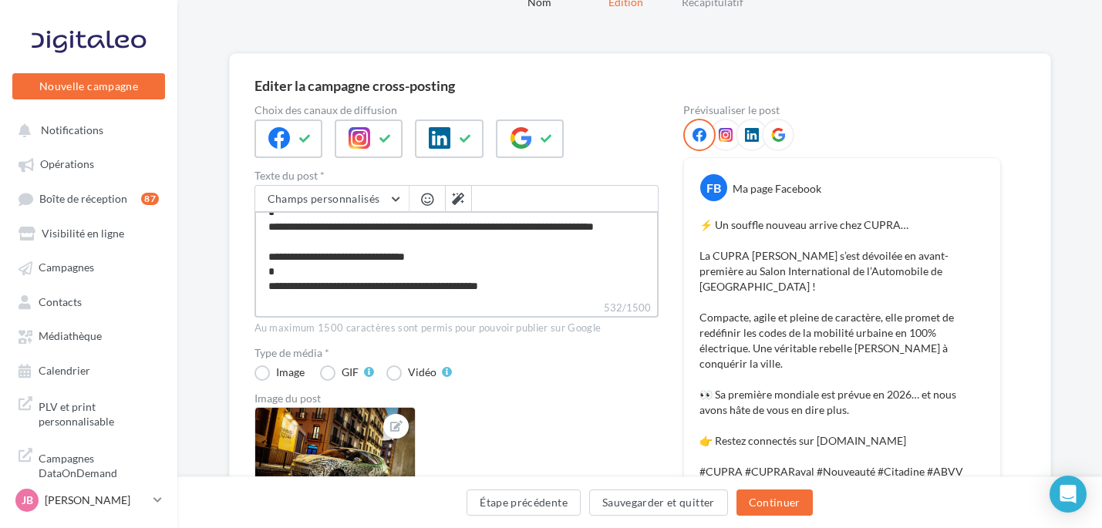
type textarea "**********"
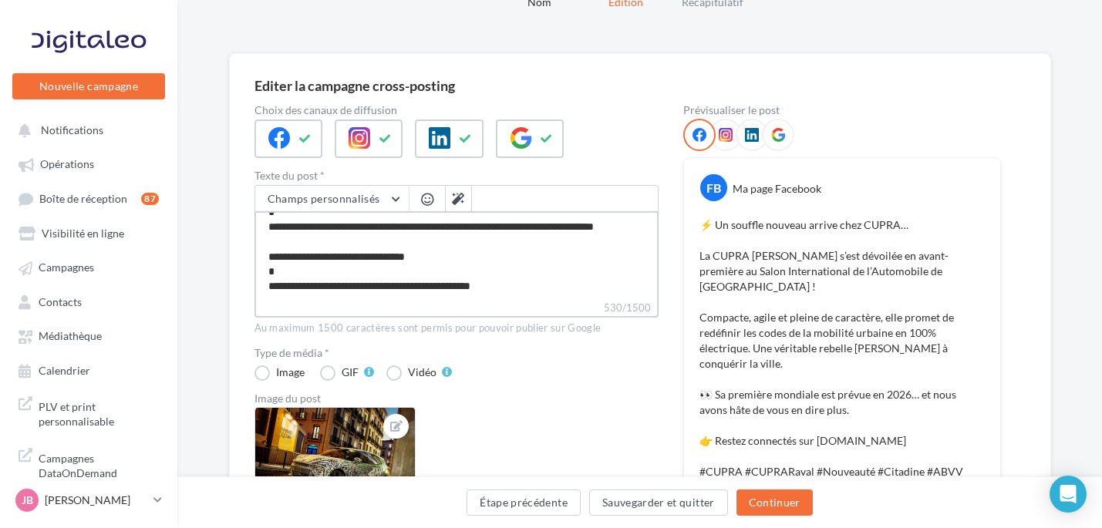
type textarea "**********"
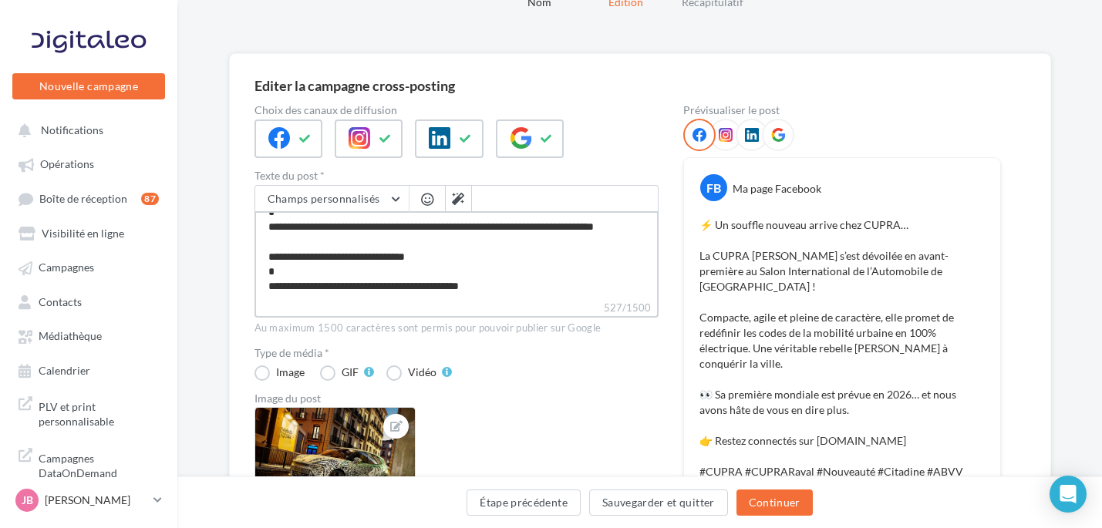
type textarea "**********"
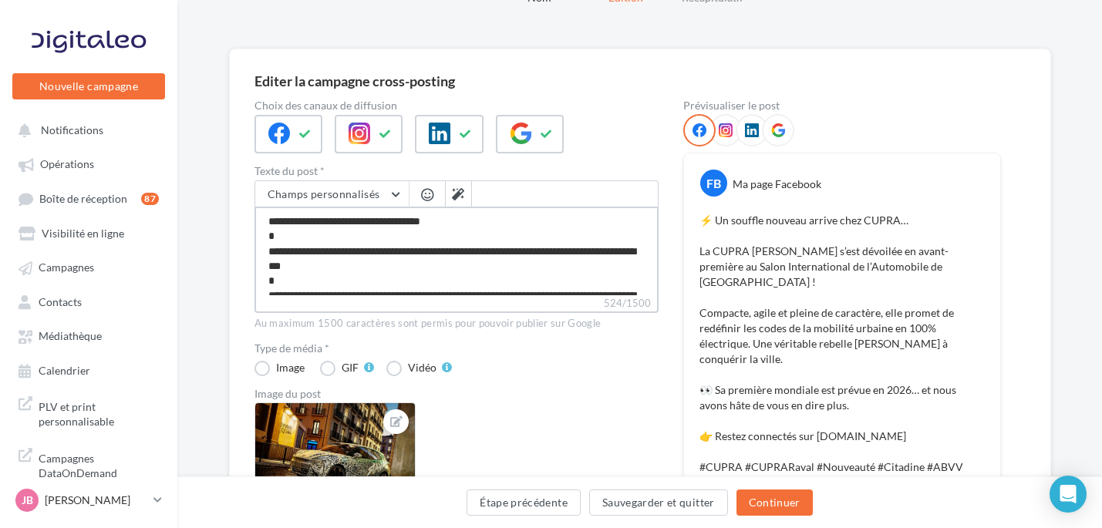
scroll to position [298, 0]
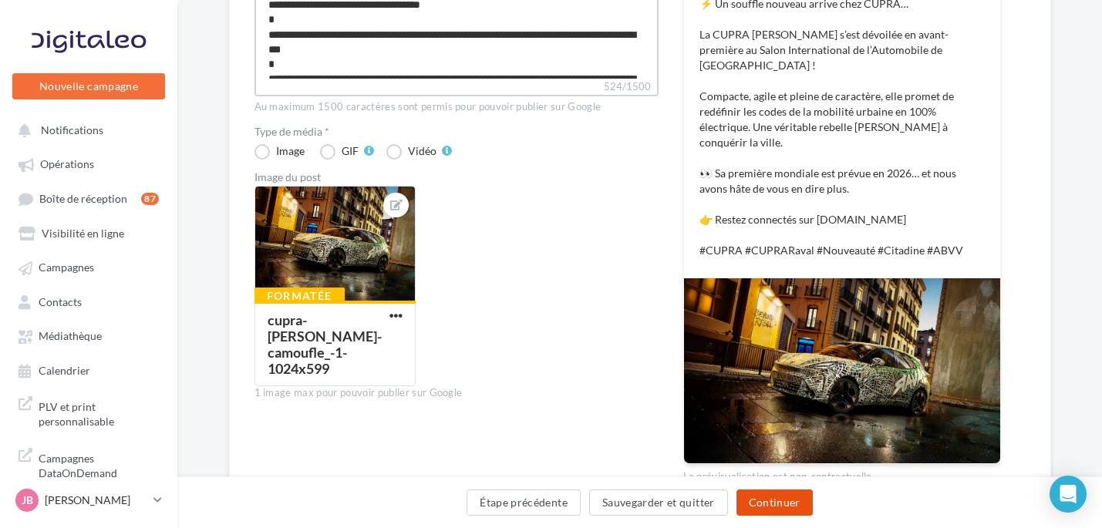
type textarea "**********"
click at [746, 515] on button "Continuer" at bounding box center [774, 503] width 76 height 26
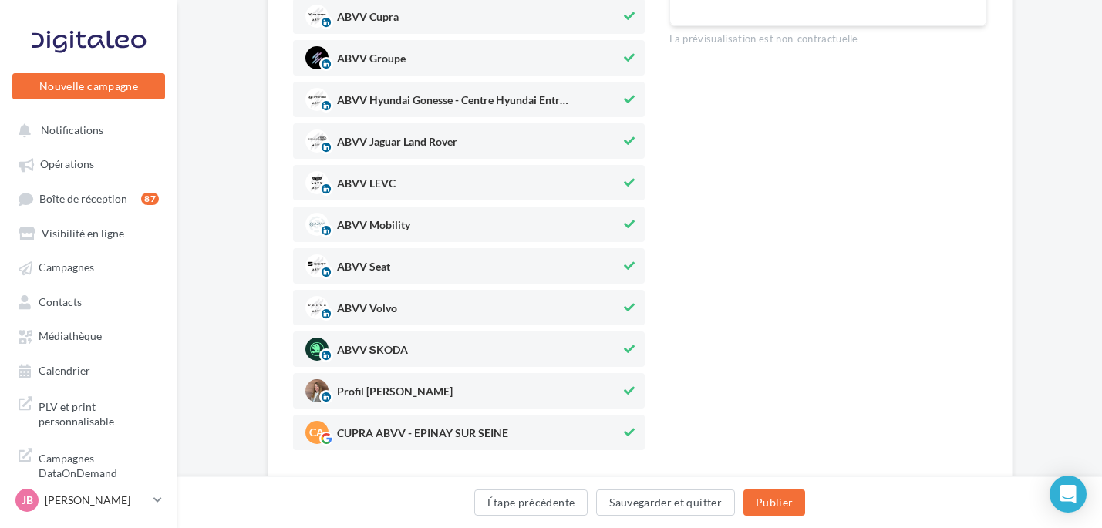
scroll to position [333, 0]
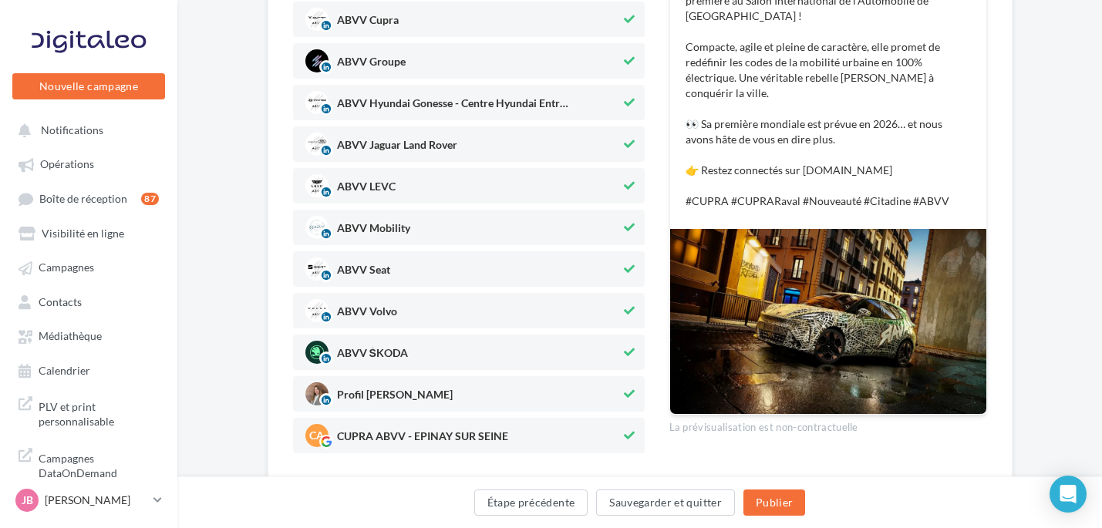
click at [625, 399] on icon at bounding box center [629, 394] width 11 height 11
click at [631, 335] on div "ABVV ŠKODA" at bounding box center [469, 352] width 352 height 35
click at [627, 315] on icon at bounding box center [629, 310] width 11 height 11
click at [625, 269] on icon at bounding box center [629, 269] width 11 height 11
click at [627, 248] on div "ABVV Cupra ABVV Groupe ABVV Hyundai Gonesse - Centre Hyundai Entre... ABVV Jagu…" at bounding box center [469, 228] width 352 height 452
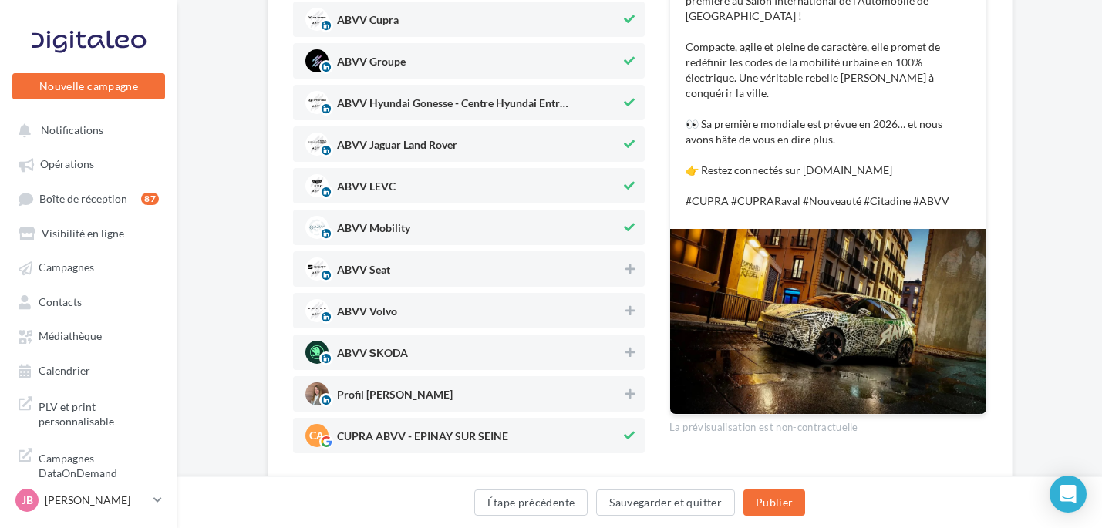
click at [628, 182] on icon at bounding box center [629, 185] width 11 height 11
click at [615, 209] on div "ABVV Cupra ABVV Groupe ABVV Hyundai Gonesse - Centre Hyundai Entre... ABVV Jagu…" at bounding box center [469, 228] width 352 height 452
click at [631, 226] on icon at bounding box center [629, 227] width 11 height 11
click at [626, 136] on button at bounding box center [629, 144] width 17 height 19
click at [627, 109] on button at bounding box center [629, 102] width 17 height 19
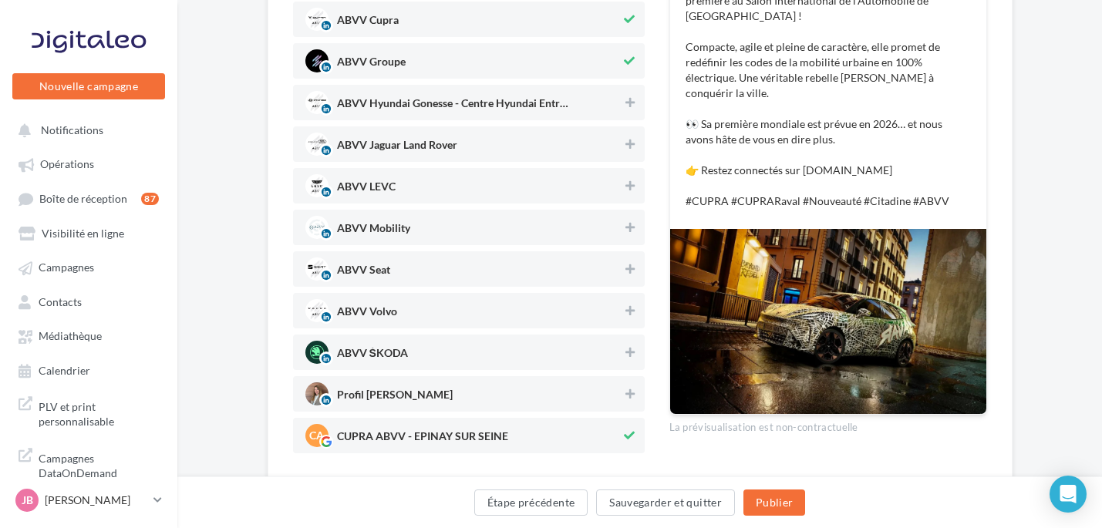
click at [618, 58] on span "ABVV Groupe" at bounding box center [463, 60] width 316 height 23
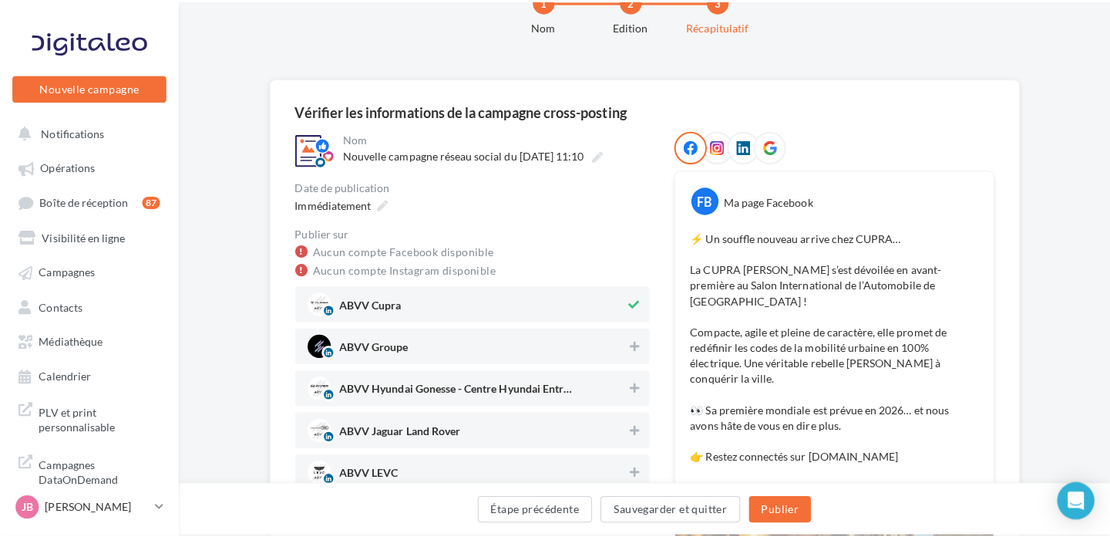
scroll to position [52, 0]
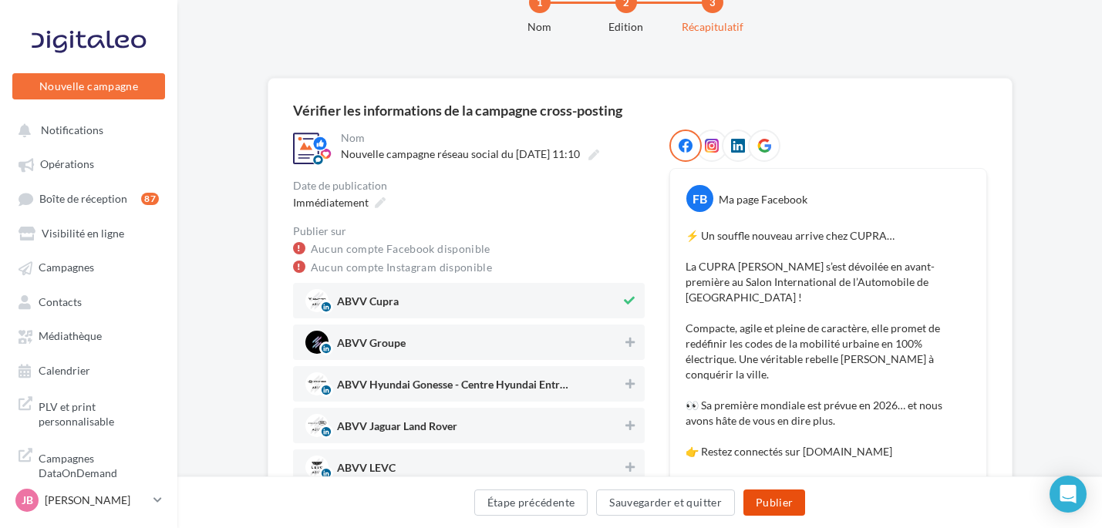
click at [781, 506] on button "Publier" at bounding box center [774, 503] width 62 height 26
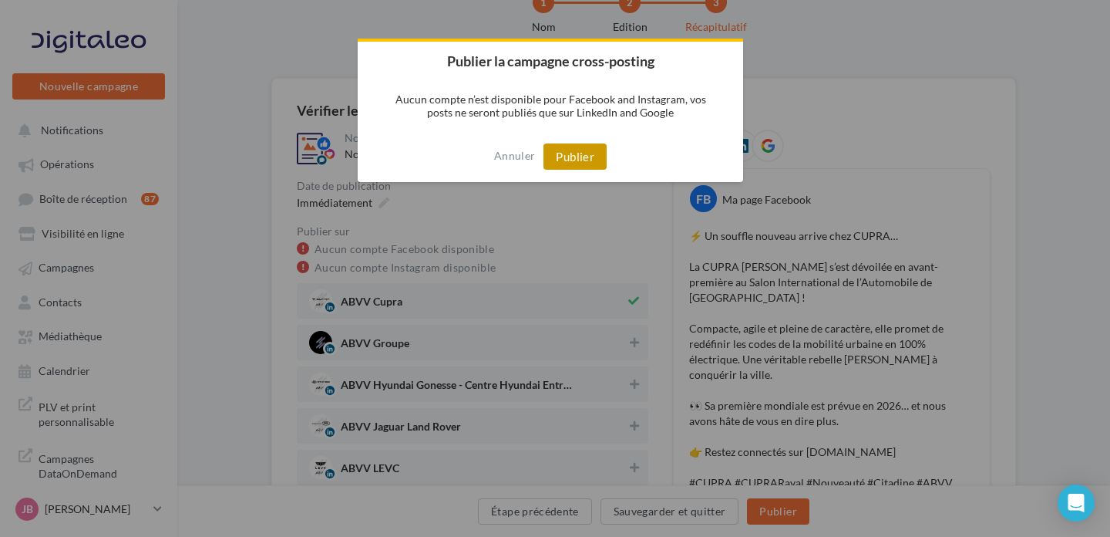
click at [560, 150] on button "Publier" at bounding box center [575, 156] width 63 height 26
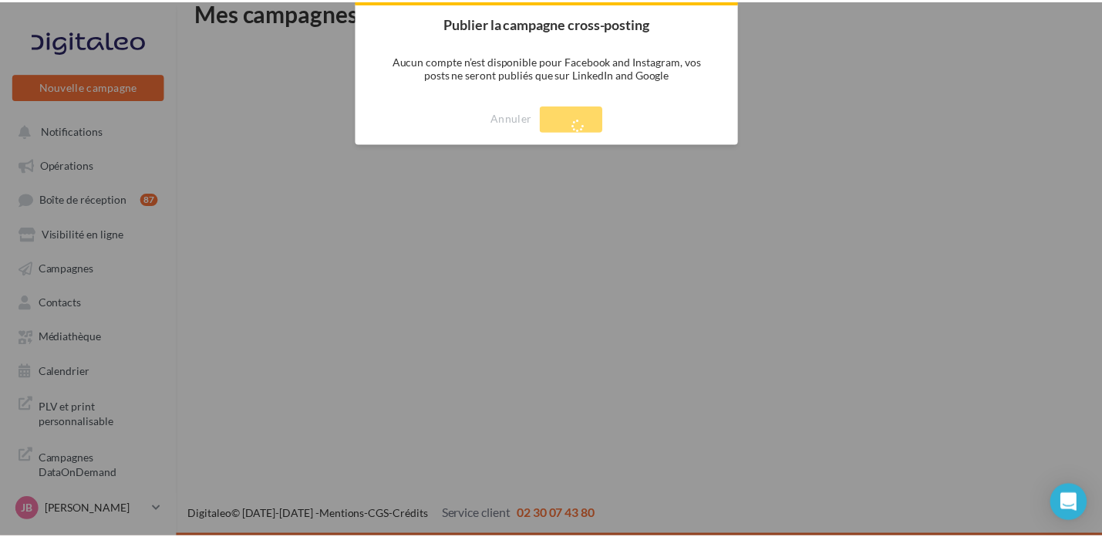
scroll to position [25, 0]
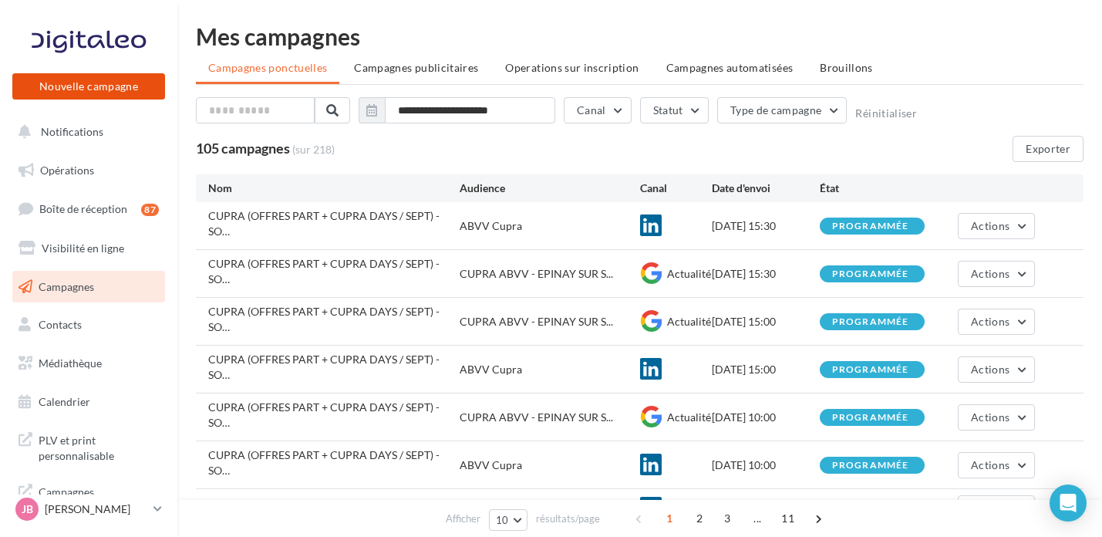
click at [143, 88] on button "Nouvelle campagne" at bounding box center [88, 86] width 153 height 26
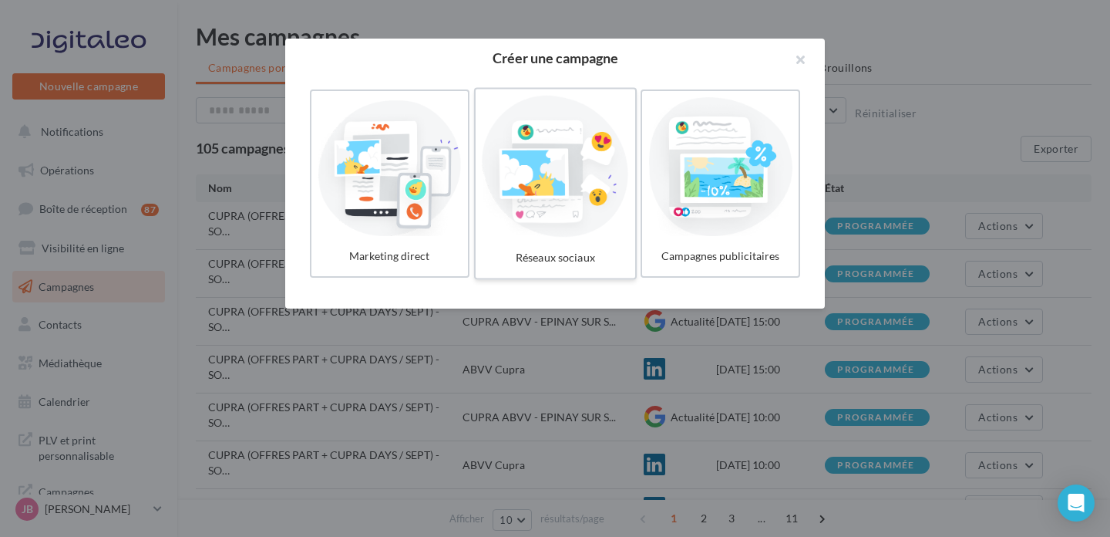
click at [506, 153] on div at bounding box center [555, 167] width 146 height 142
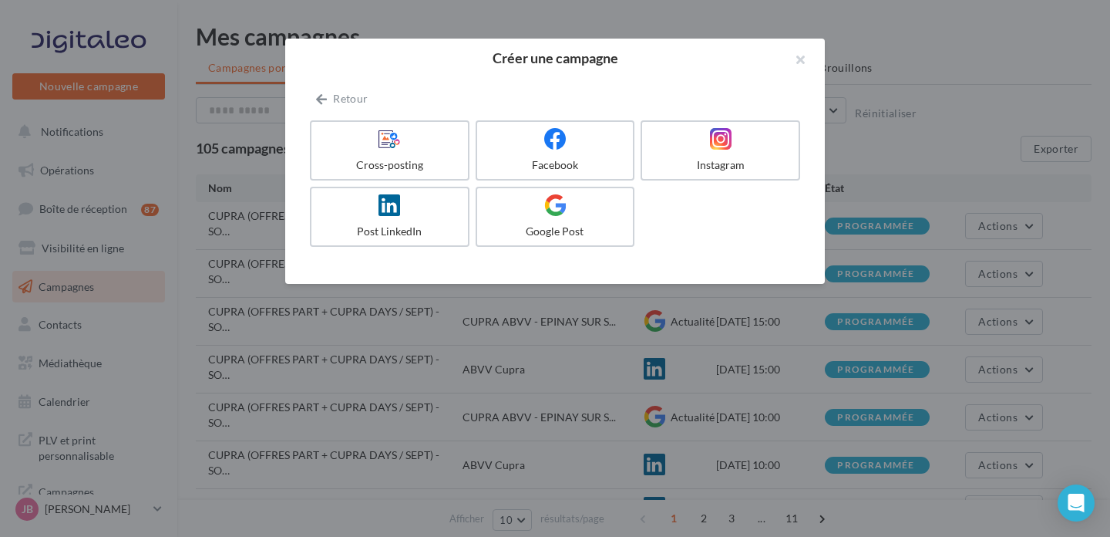
click at [396, 27] on div at bounding box center [555, 268] width 1110 height 537
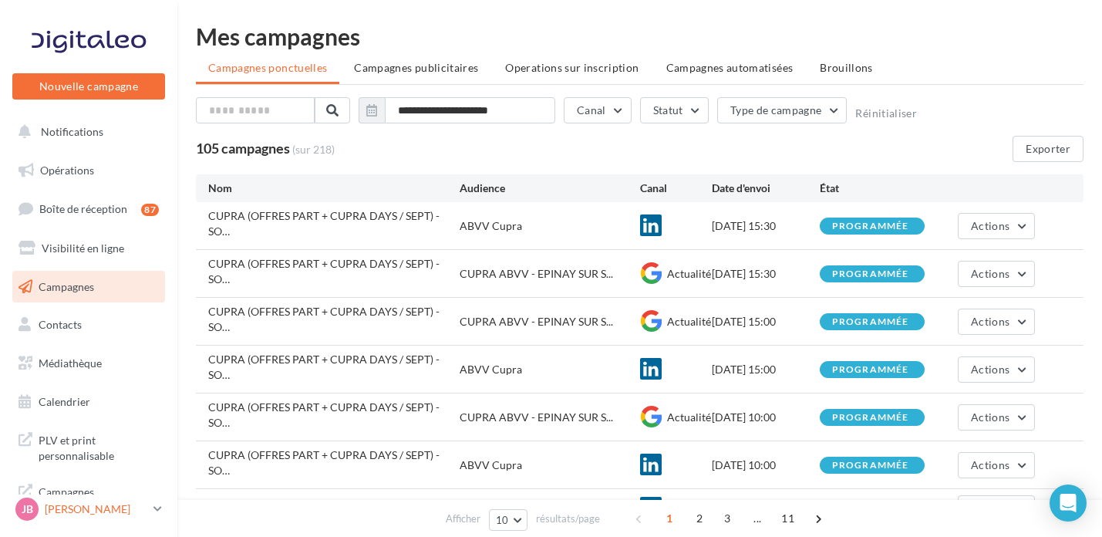
click at [128, 515] on p "[PERSON_NAME]" at bounding box center [96, 508] width 103 height 15
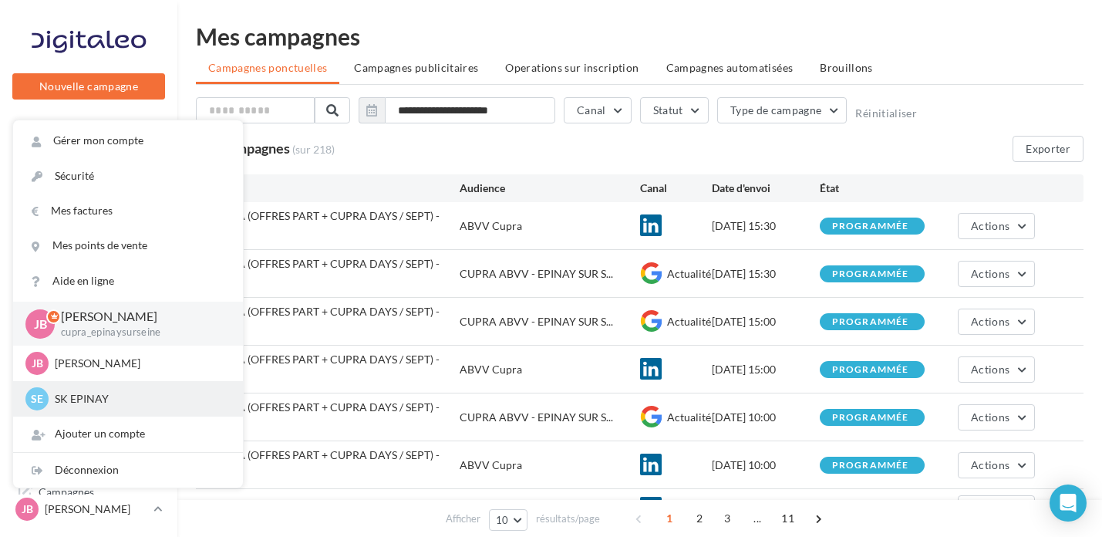
click at [174, 409] on div "SE SK EPINAY sk-epin-bou" at bounding box center [127, 398] width 205 height 23
click at [175, 409] on div "SE SK EPINAY sk-epin-bou" at bounding box center [127, 398] width 205 height 23
